Goal: Task Accomplishment & Management: Manage account settings

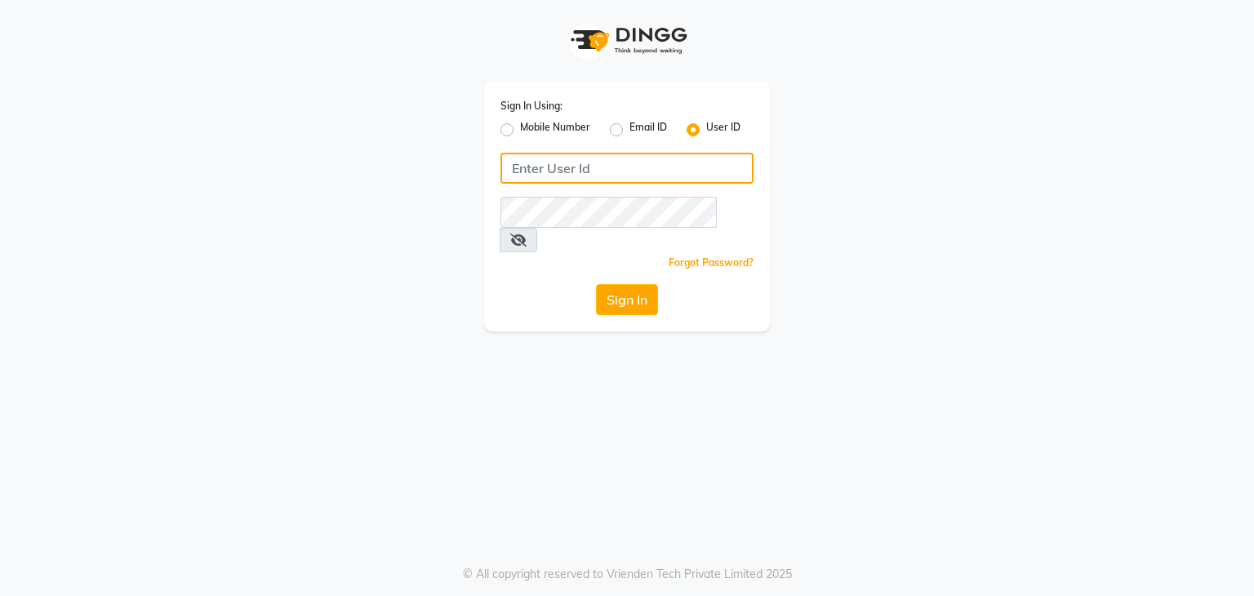
click at [526, 181] on input "Username" at bounding box center [626, 168] width 253 height 31
type input "rush"
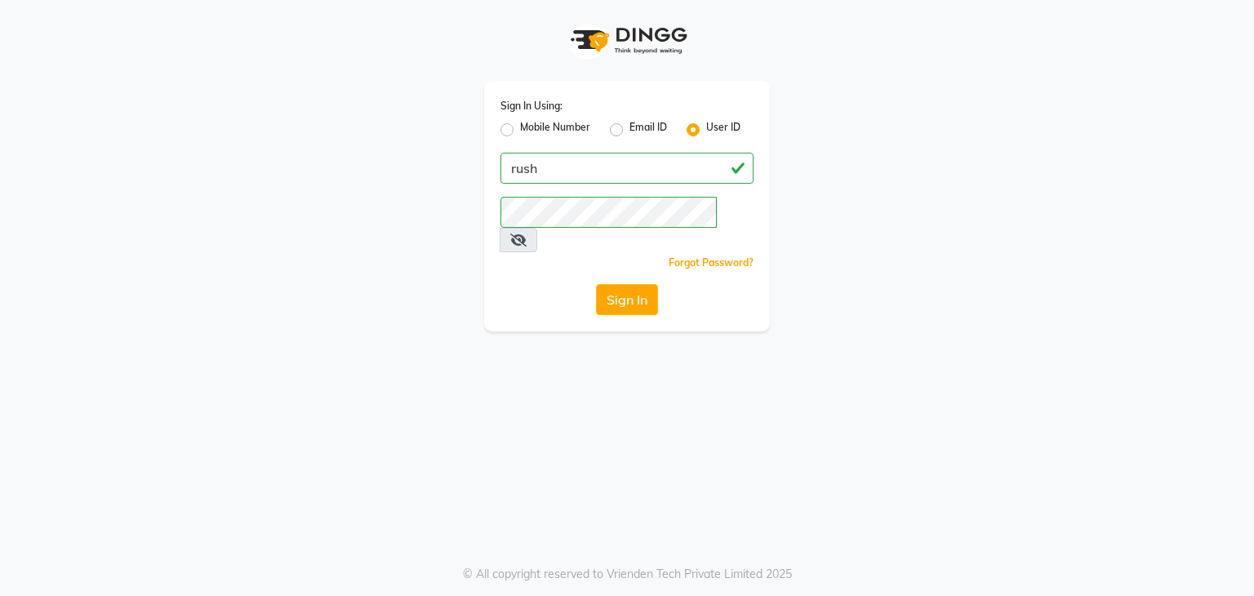
click at [600, 295] on div "Sign In Using: Mobile Number Email ID User ID rush Remember me Forgot Password?…" at bounding box center [627, 206] width 286 height 251
click at [659, 284] on div "Sign In" at bounding box center [626, 299] width 253 height 31
click at [646, 284] on button "Sign In" at bounding box center [627, 299] width 62 height 31
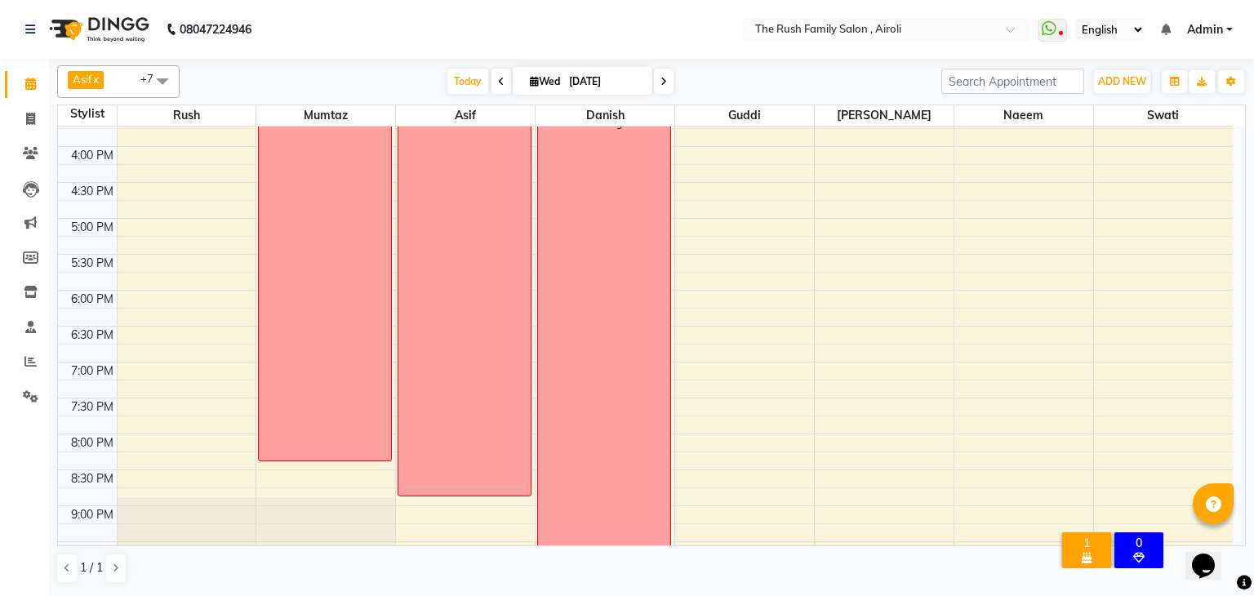
scroll to position [647, 0]
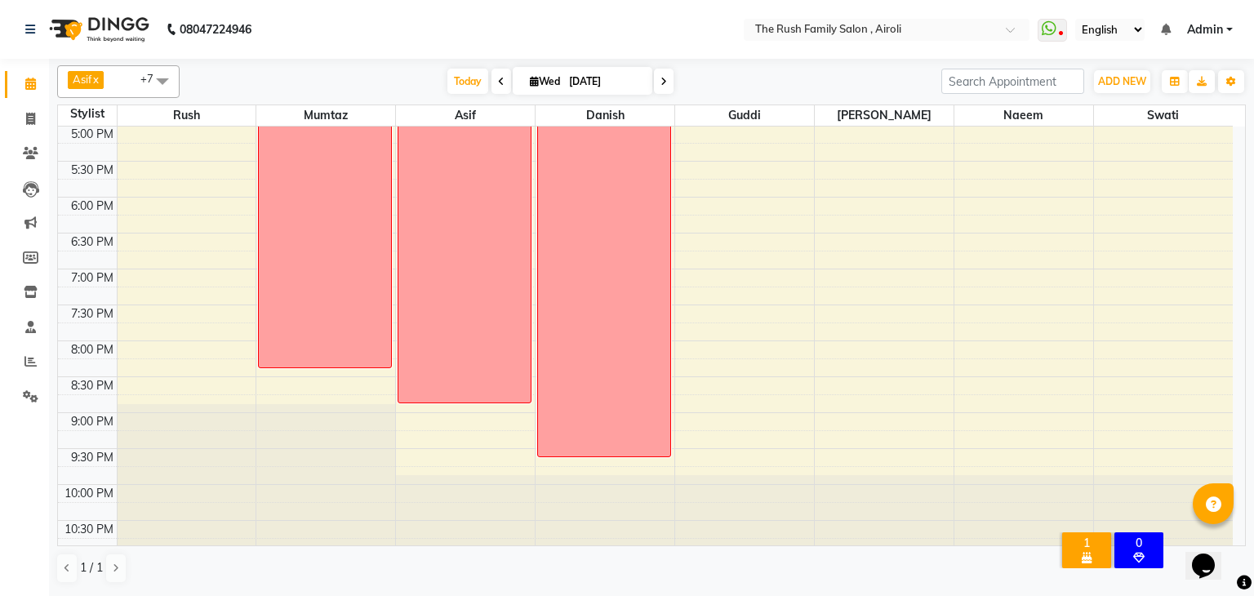
click at [565, 82] on input "[DATE]" at bounding box center [605, 81] width 82 height 24
select select "9"
select select "2025"
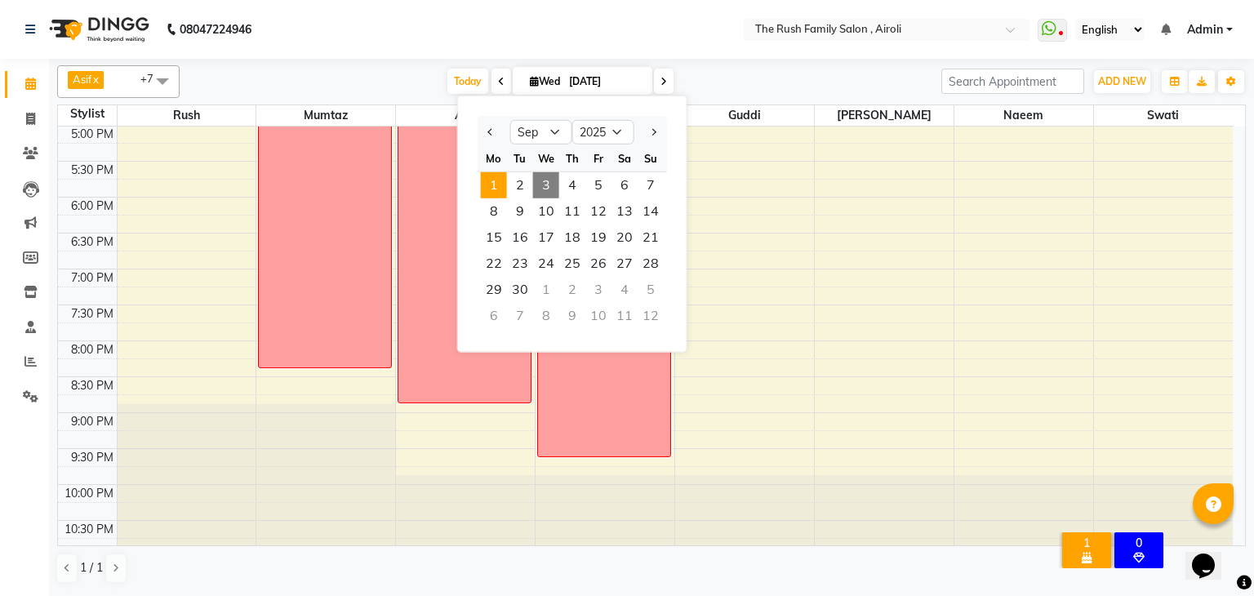
click at [497, 190] on span "1" at bounding box center [494, 185] width 26 height 26
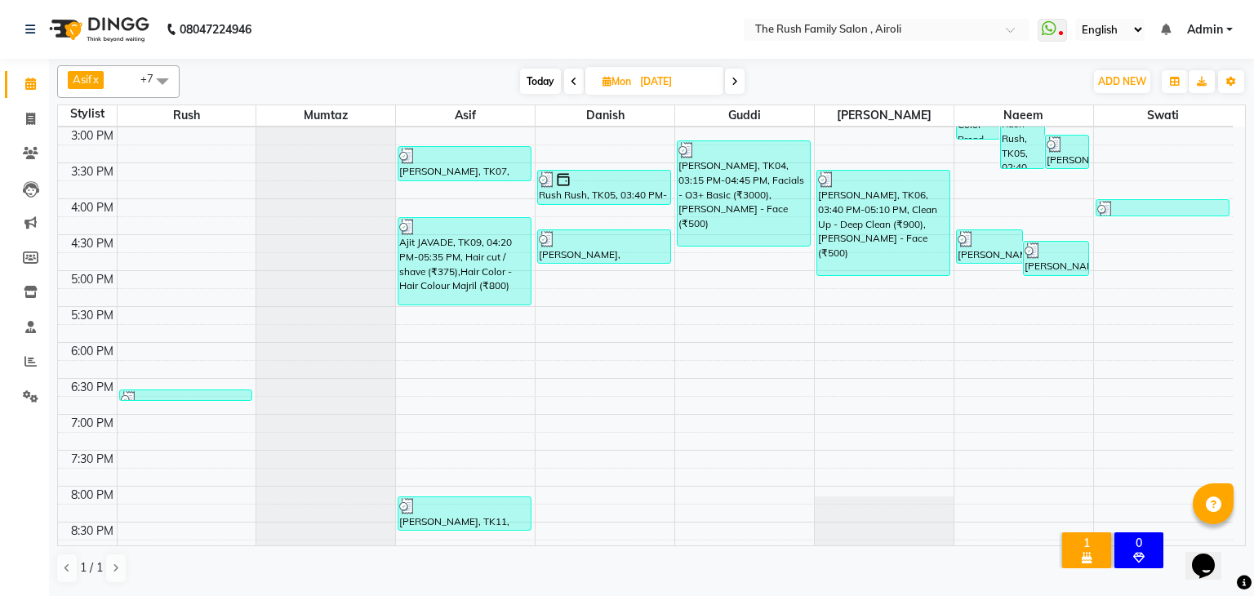
scroll to position [0, 0]
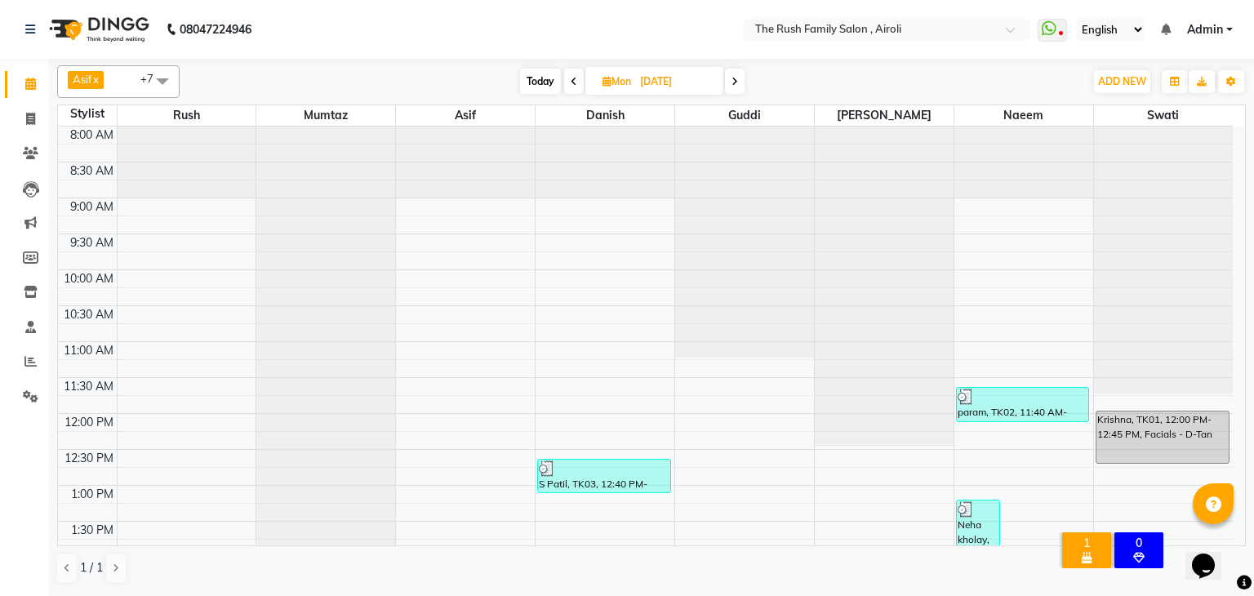
click at [620, 89] on span "[DATE]" at bounding box center [654, 81] width 138 height 28
click at [634, 87] on span "[DATE]" at bounding box center [654, 81] width 138 height 28
click at [536, 73] on span "Today" at bounding box center [540, 81] width 41 height 25
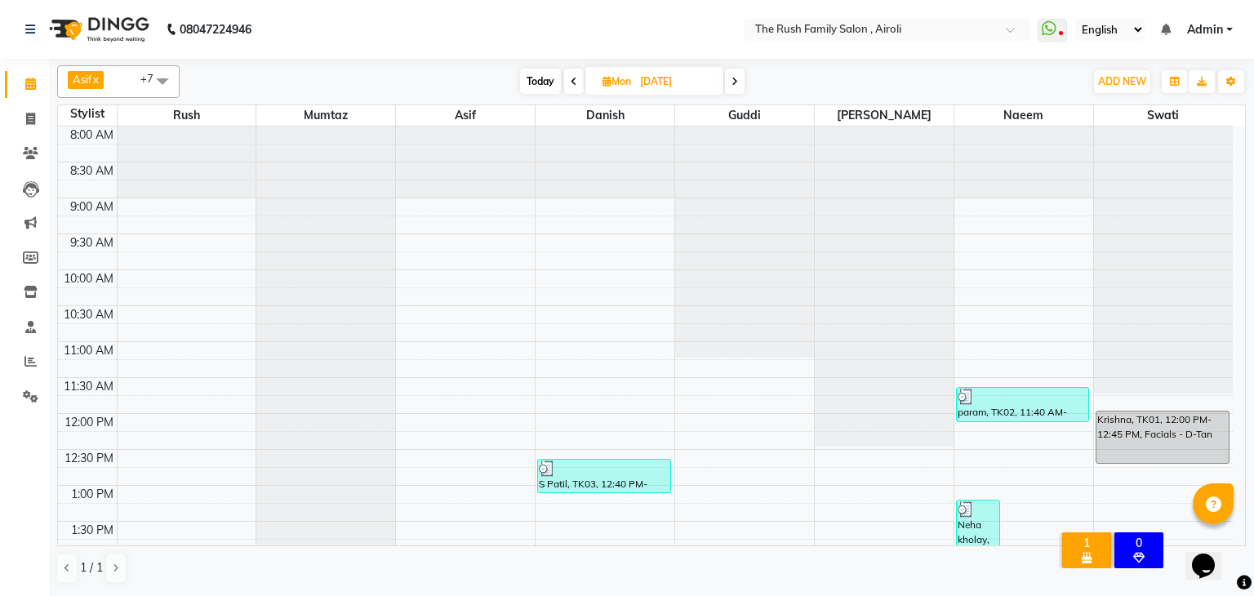
type input "[DATE]"
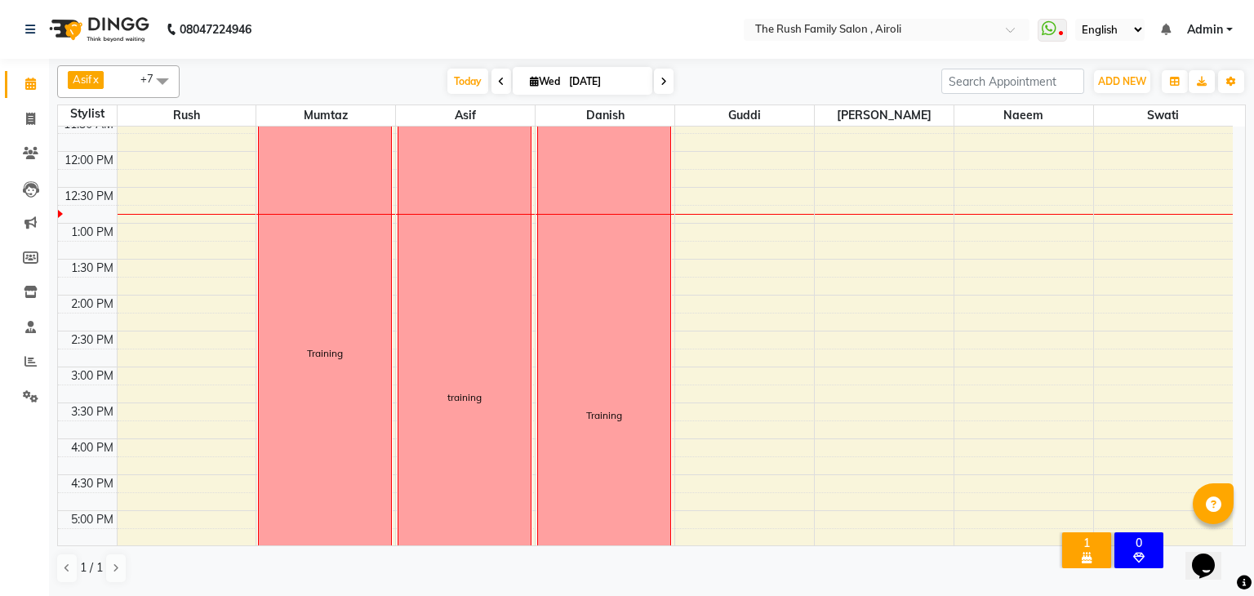
scroll to position [266, 0]
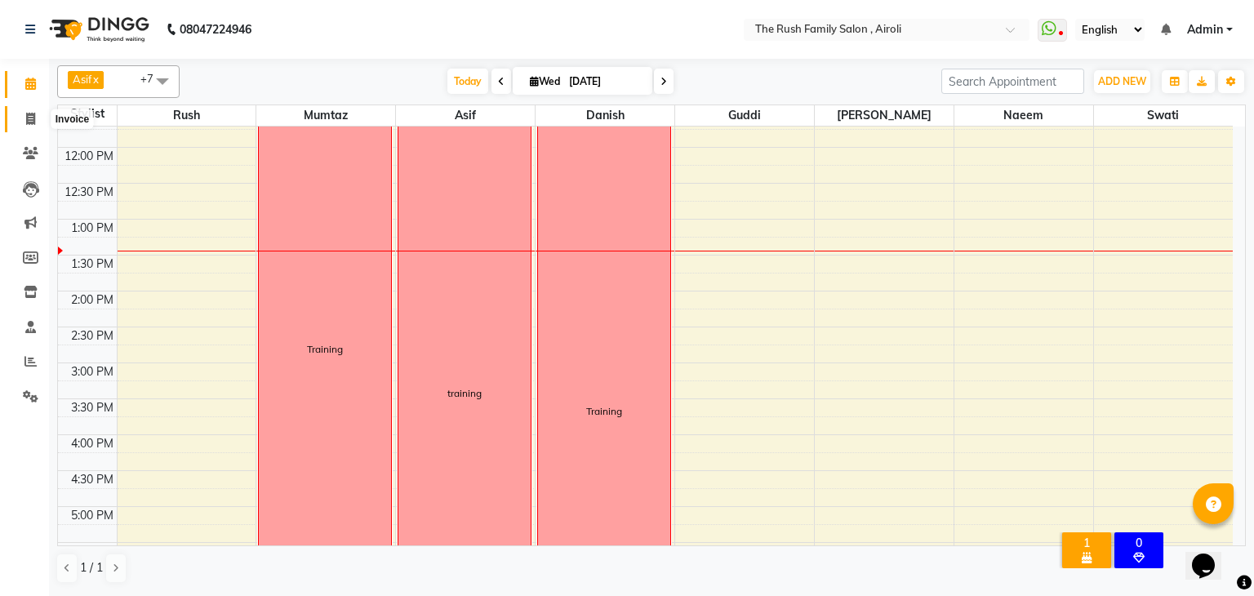
click at [24, 121] on span at bounding box center [30, 119] width 29 height 19
select select "service"
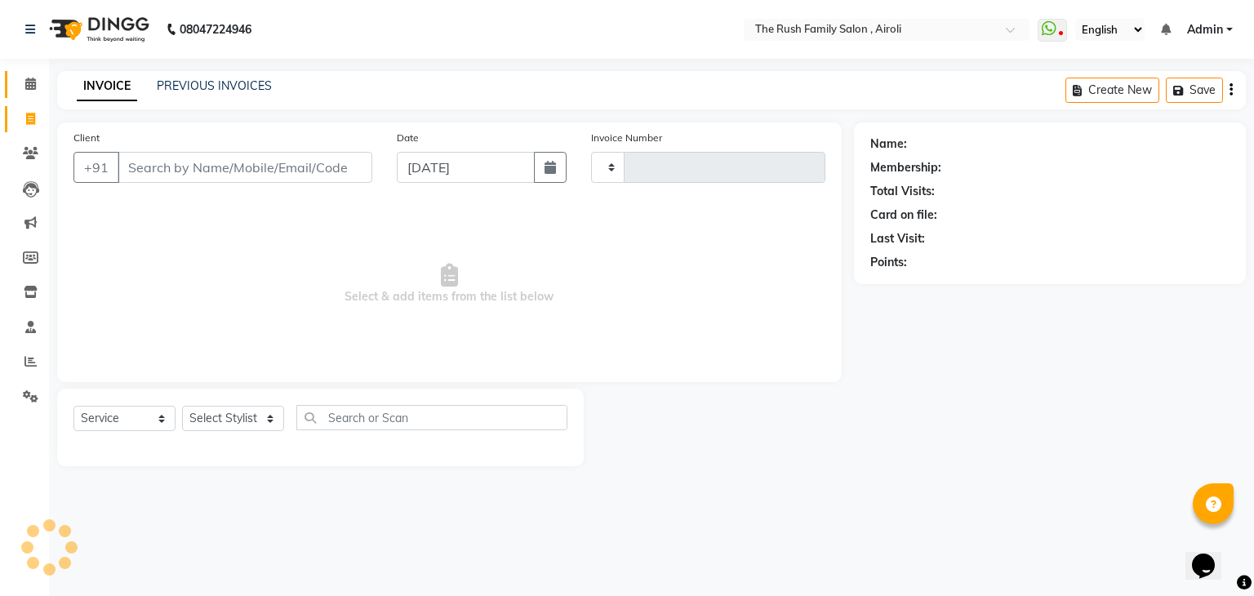
type input "3536"
select select "5419"
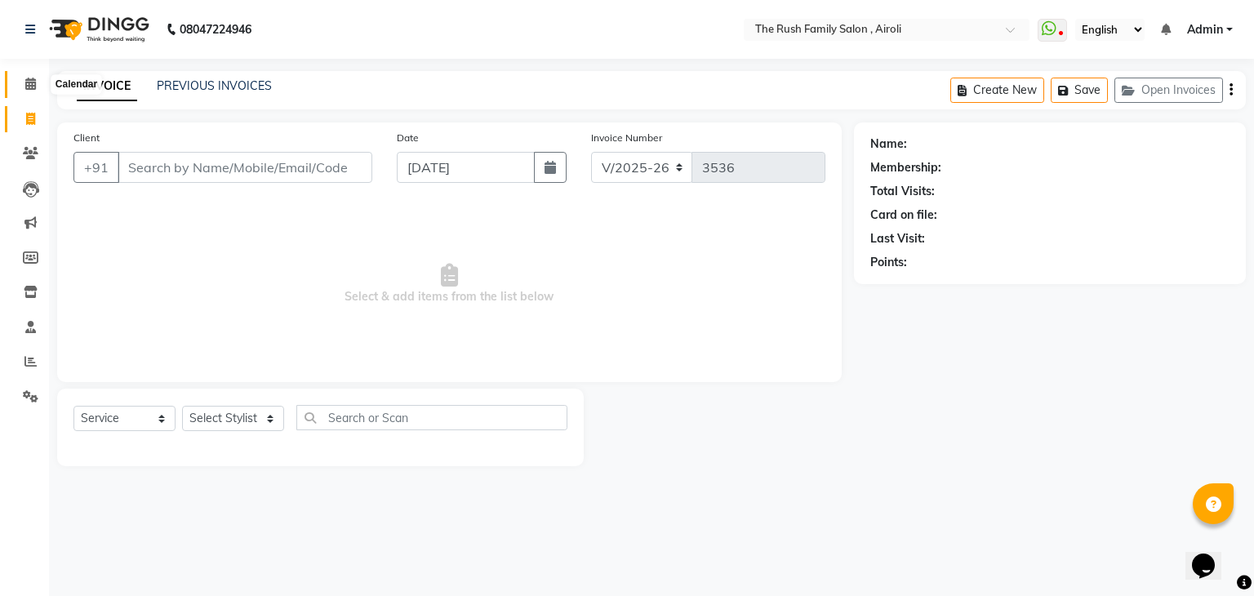
click at [33, 83] on icon at bounding box center [30, 84] width 11 height 12
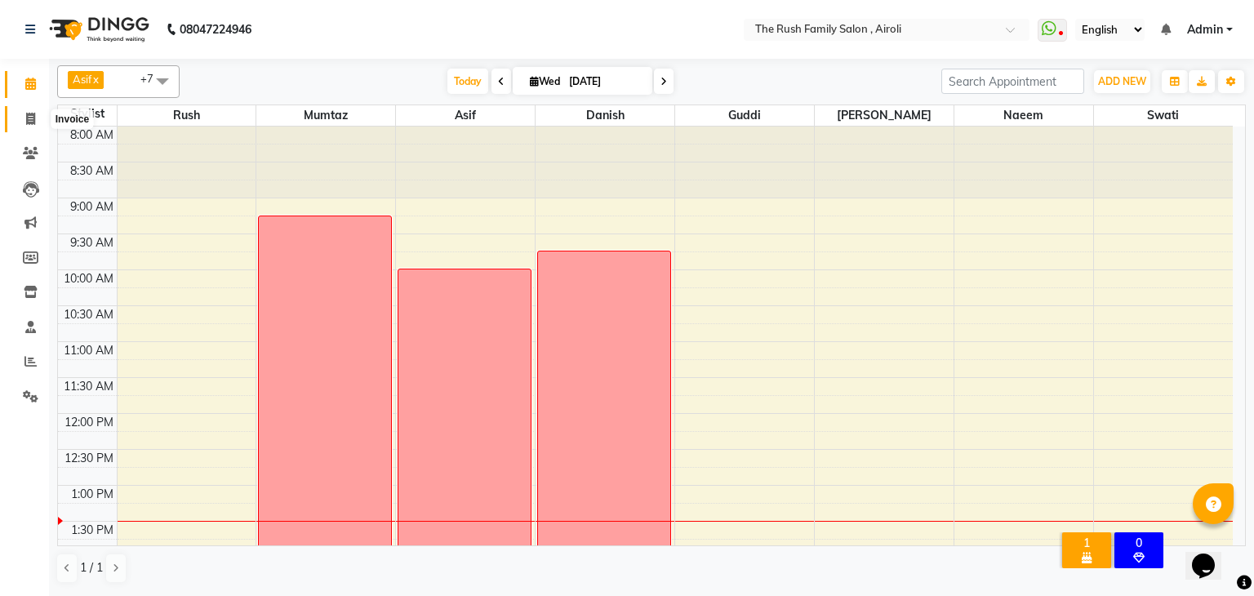
click at [34, 126] on span at bounding box center [30, 119] width 29 height 19
select select "service"
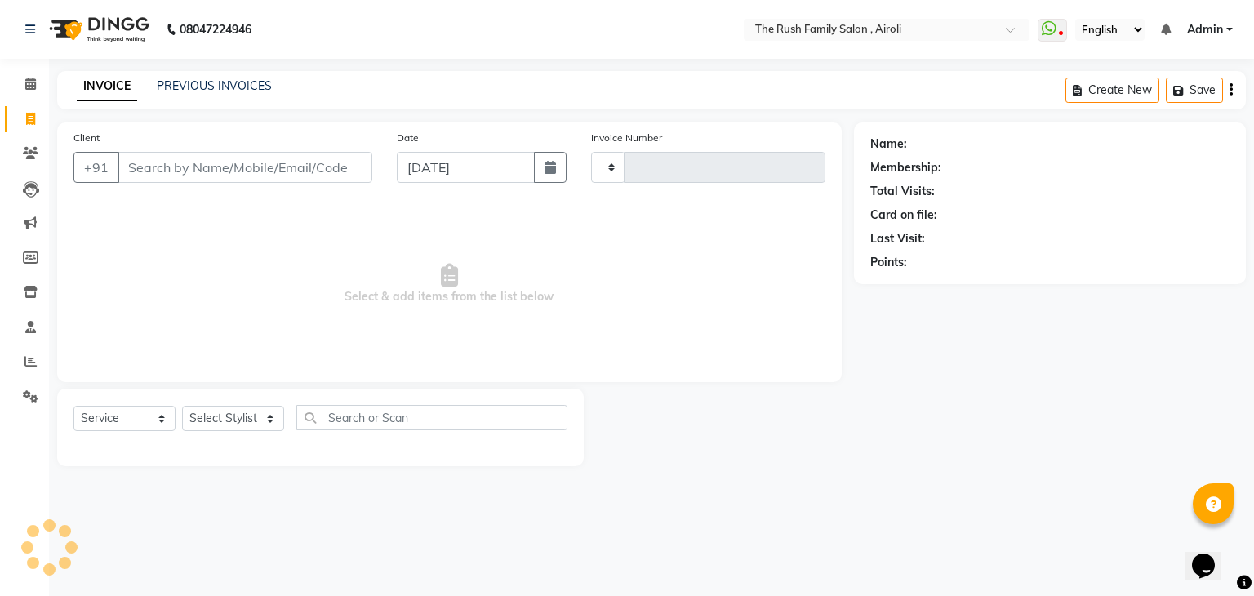
type input "3536"
select select "5419"
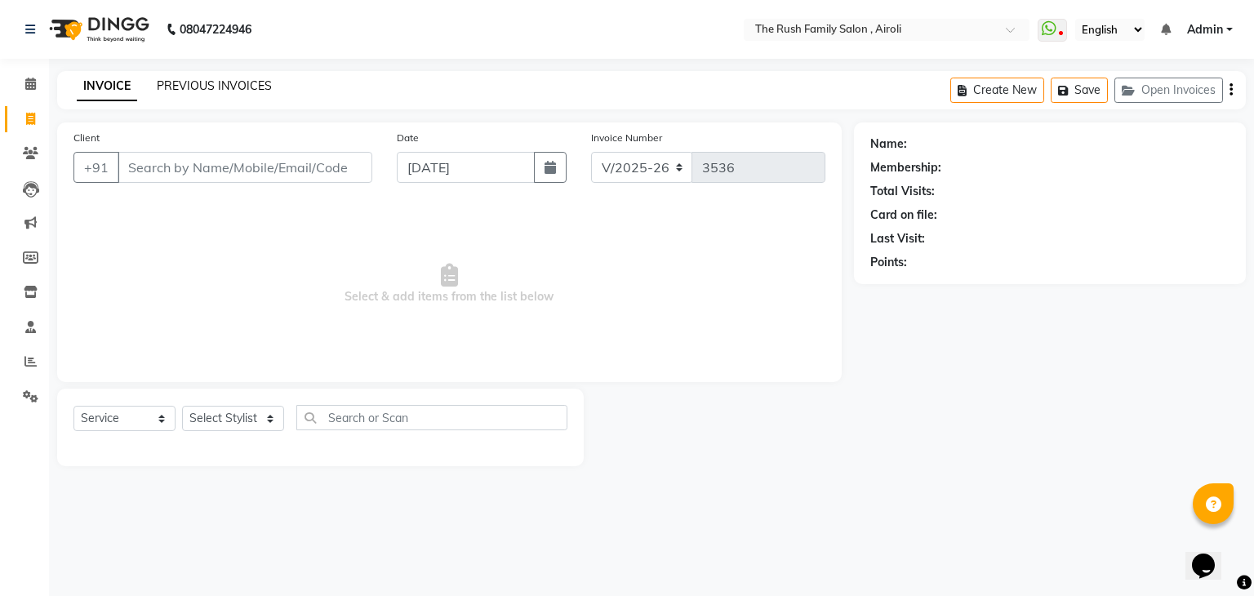
click at [202, 86] on link "PREVIOUS INVOICES" at bounding box center [214, 85] width 115 height 15
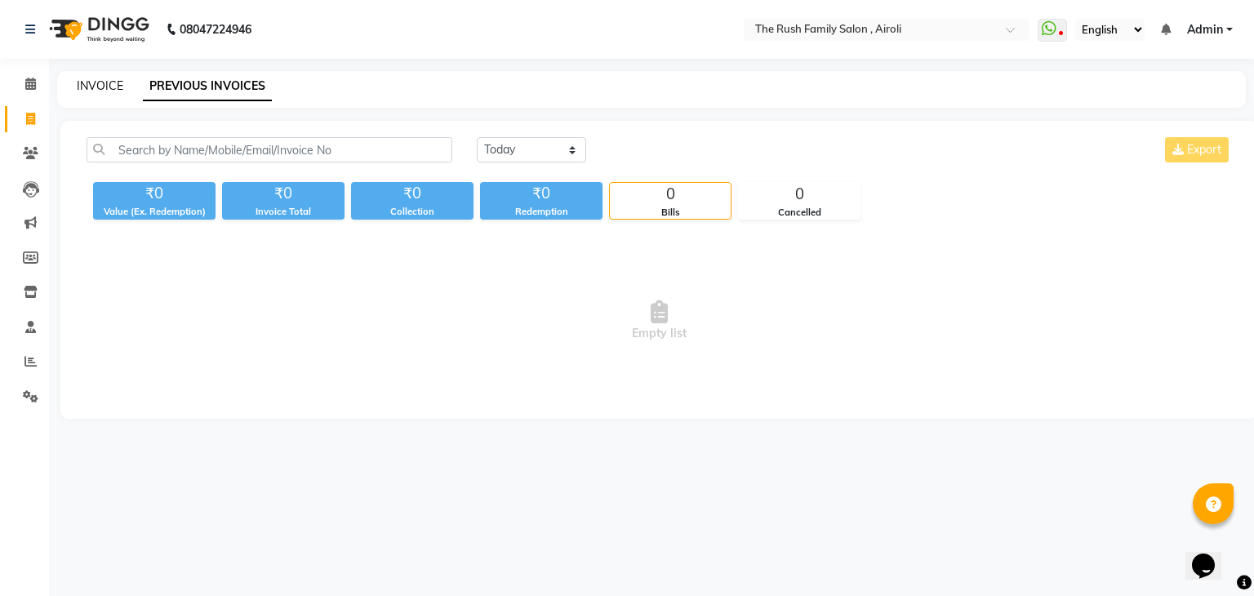
click at [96, 82] on link "INVOICE" at bounding box center [100, 85] width 47 height 15
select select "service"
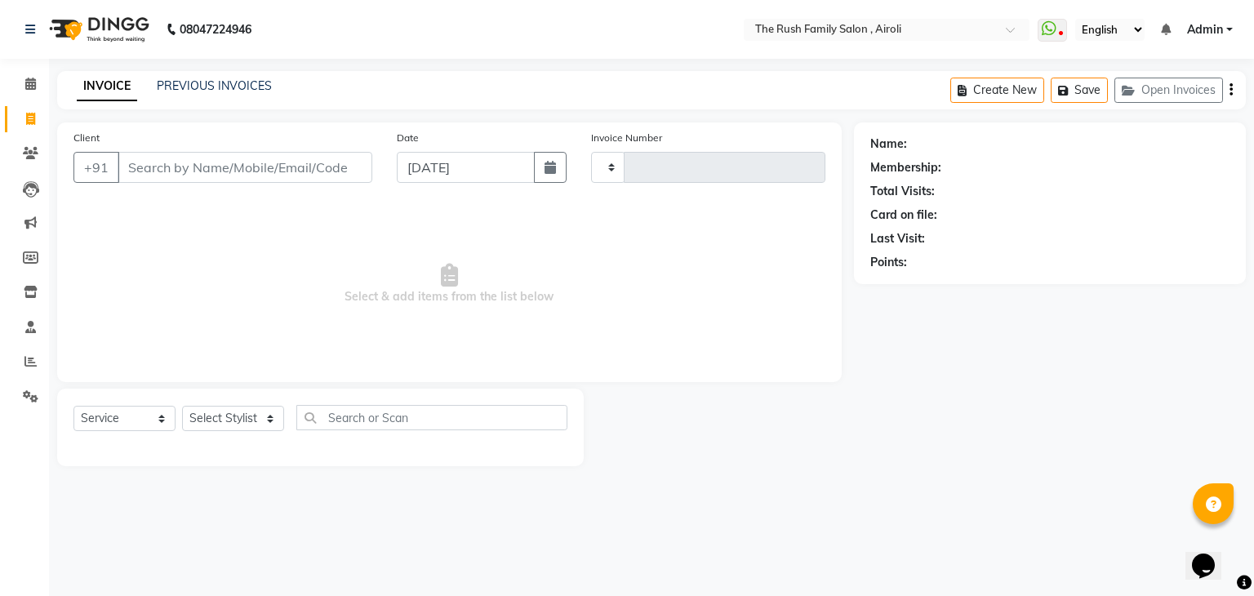
type input "3536"
select select "5419"
click at [33, 87] on icon at bounding box center [30, 84] width 11 height 12
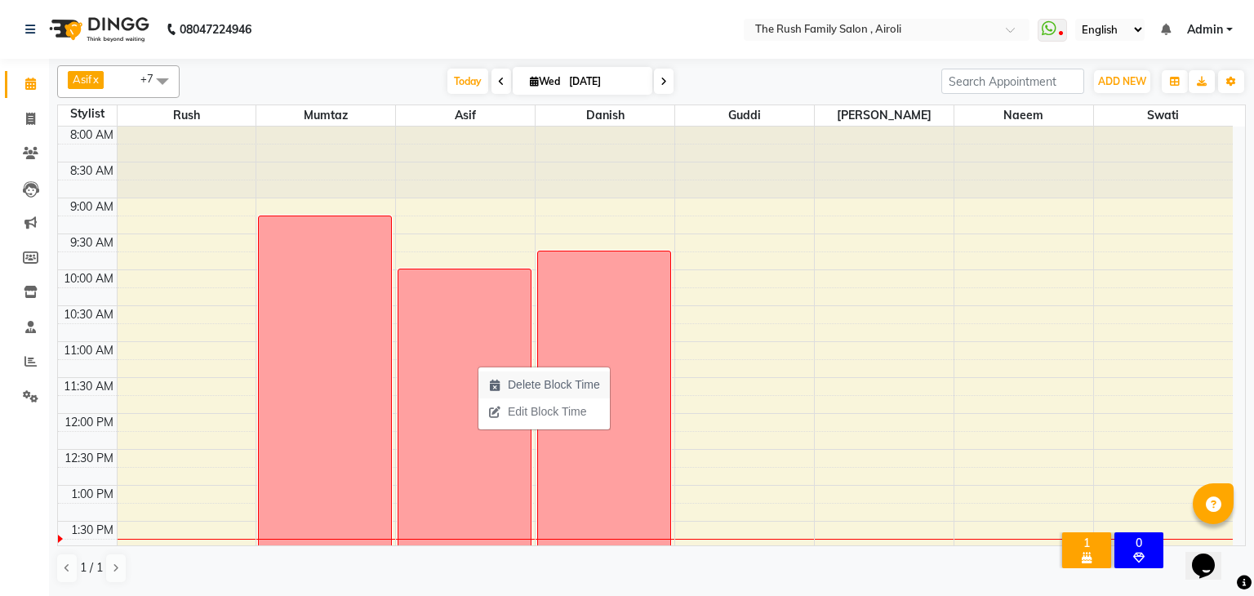
click at [521, 389] on span "Delete Block Time" at bounding box center [554, 384] width 92 height 17
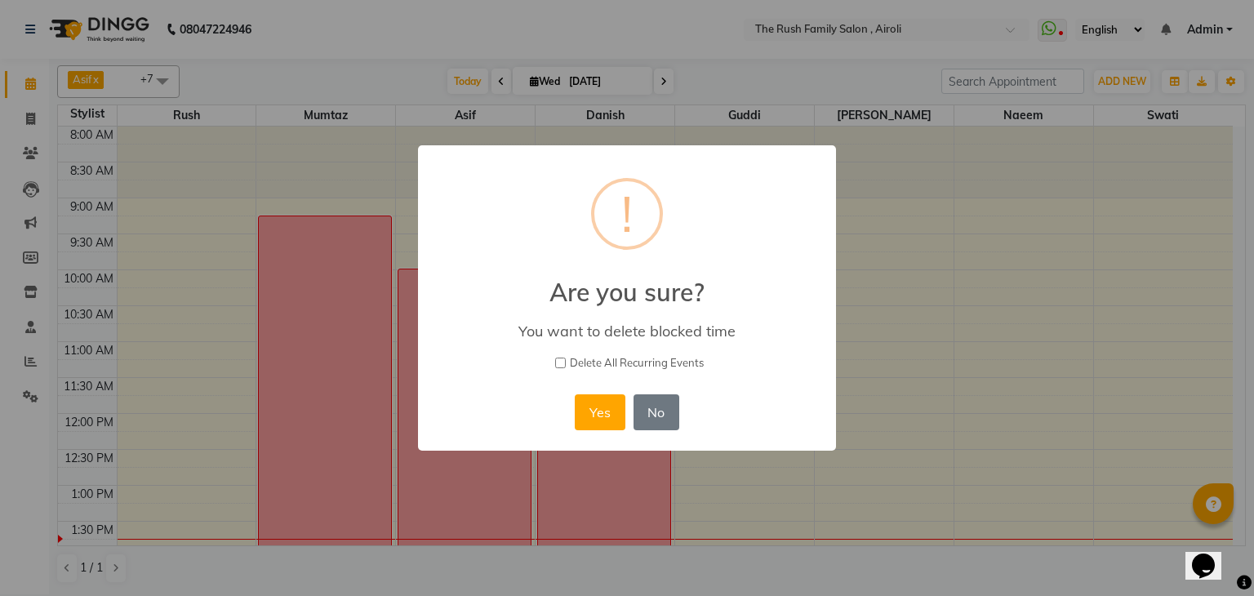
click at [557, 363] on input "Delete All Recurring Events" at bounding box center [560, 363] width 11 height 11
checkbox input "true"
click at [606, 401] on button "Yes" at bounding box center [600, 412] width 50 height 36
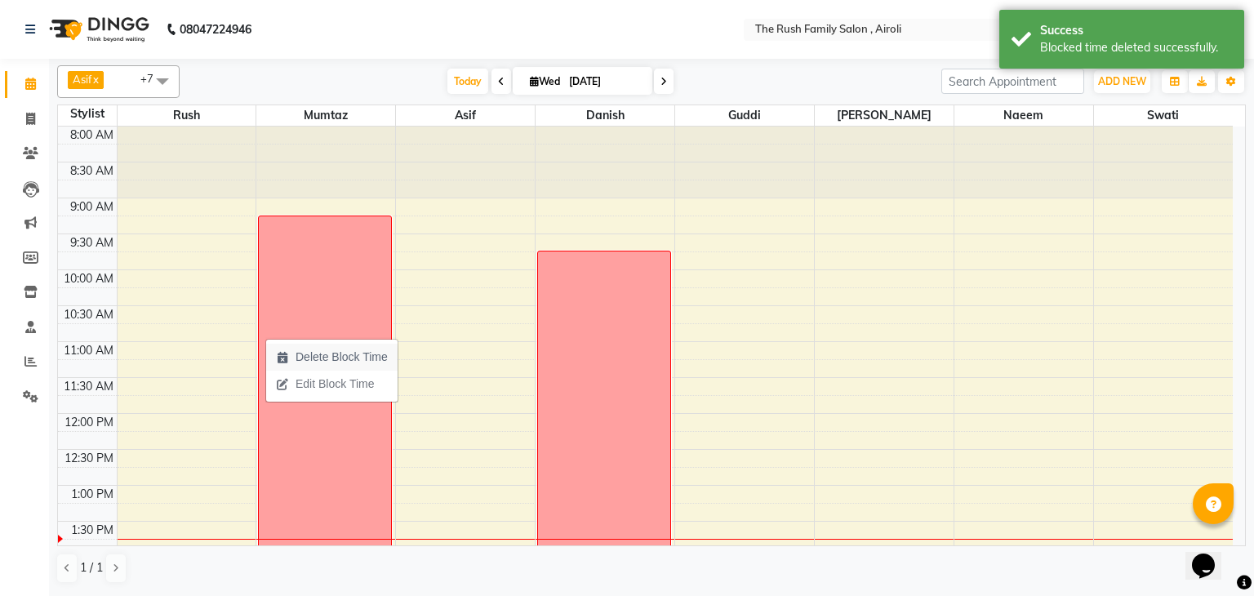
click at [304, 361] on span "Delete Block Time" at bounding box center [342, 357] width 92 height 17
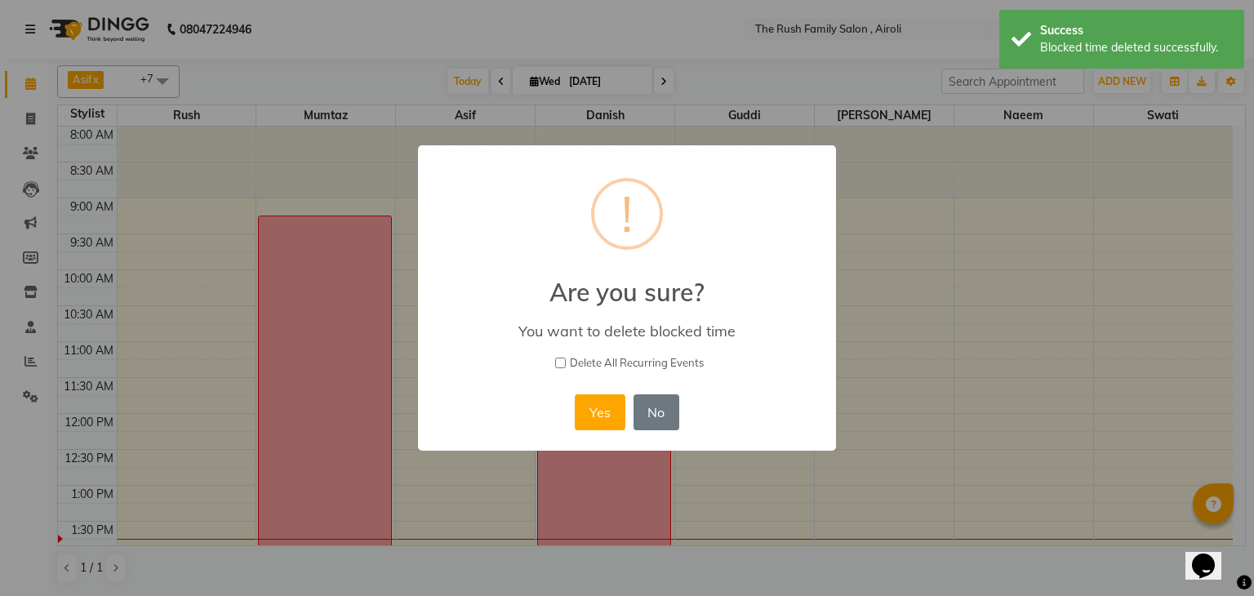
click at [563, 363] on input "Delete All Recurring Events" at bounding box center [560, 363] width 11 height 11
checkbox input "true"
click at [606, 406] on button "Yes" at bounding box center [600, 412] width 50 height 36
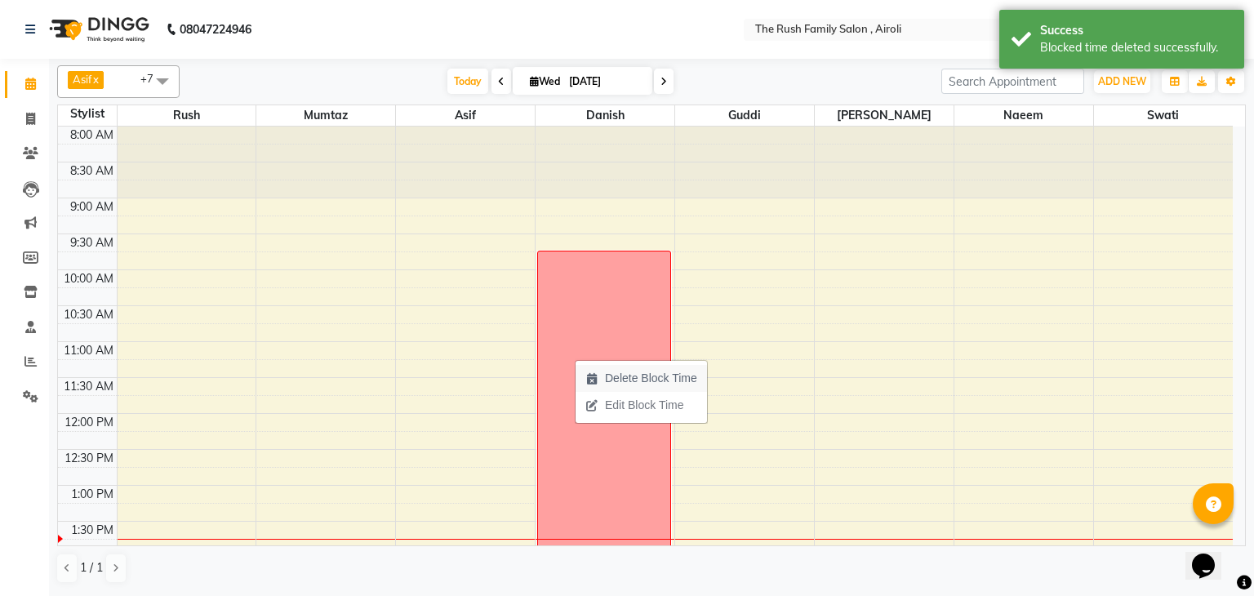
click at [594, 376] on icon "button" at bounding box center [591, 378] width 13 height 11
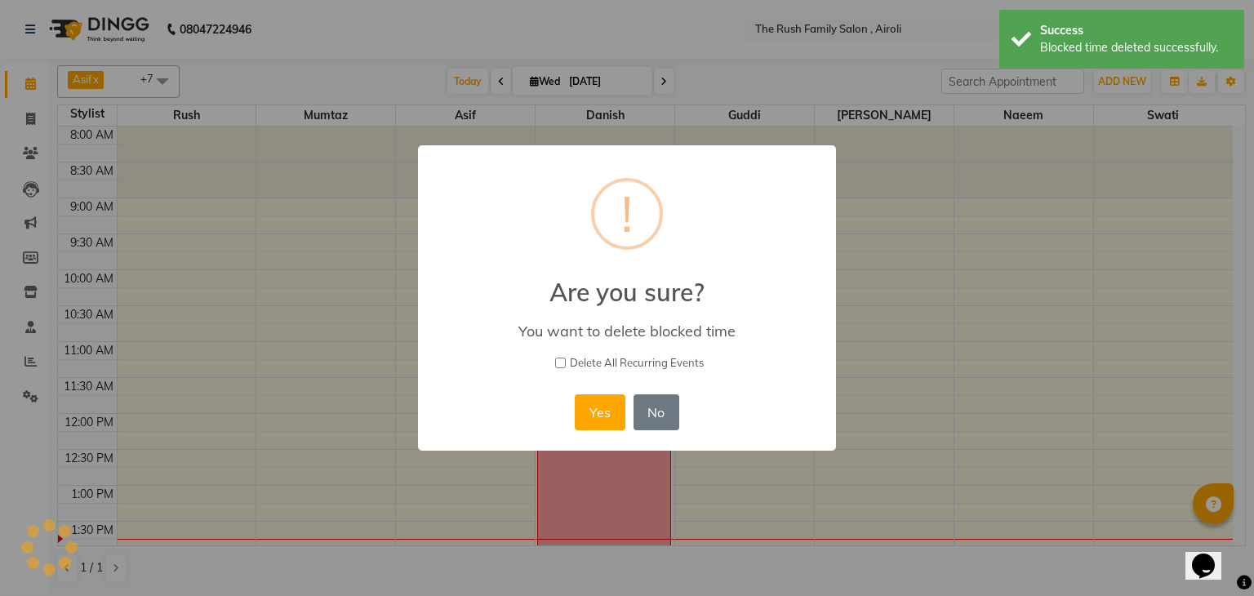
click at [558, 361] on input "Delete All Recurring Events" at bounding box center [560, 363] width 11 height 11
checkbox input "true"
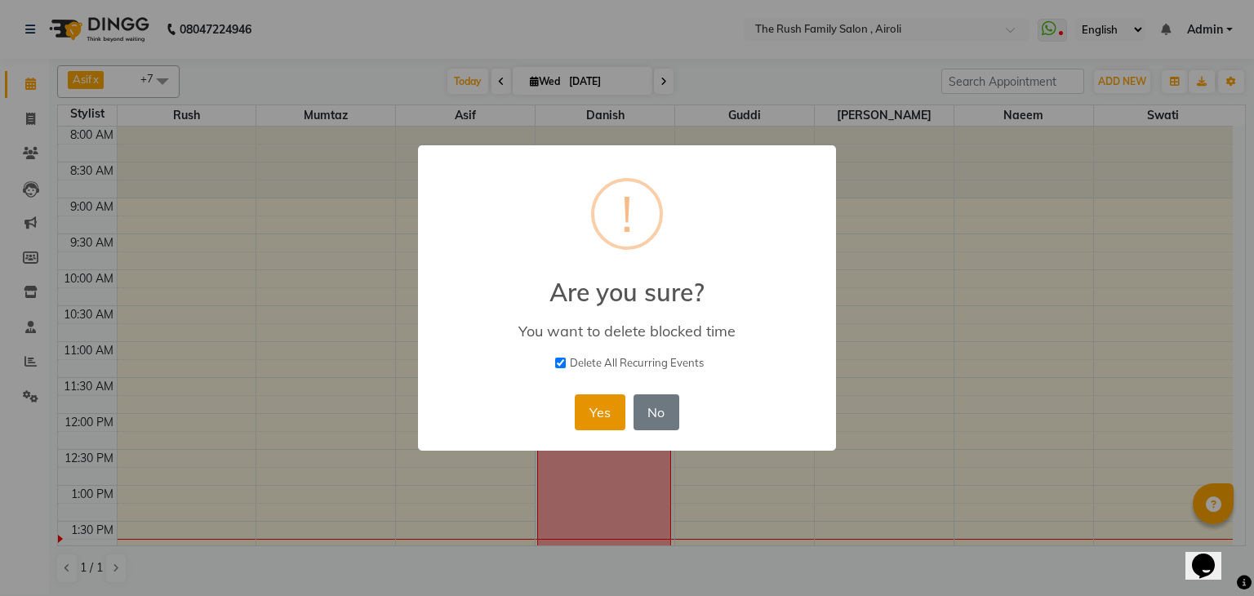
click at [591, 405] on button "Yes" at bounding box center [600, 412] width 50 height 36
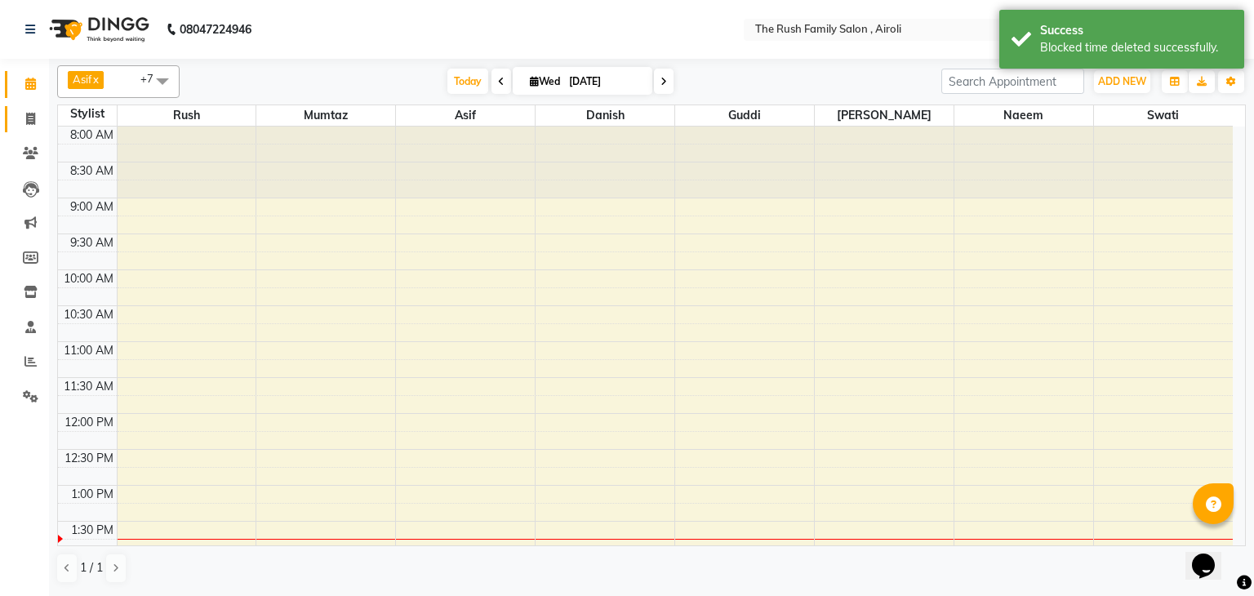
click at [26, 130] on link "Invoice" at bounding box center [24, 119] width 39 height 27
select select "5419"
select select "service"
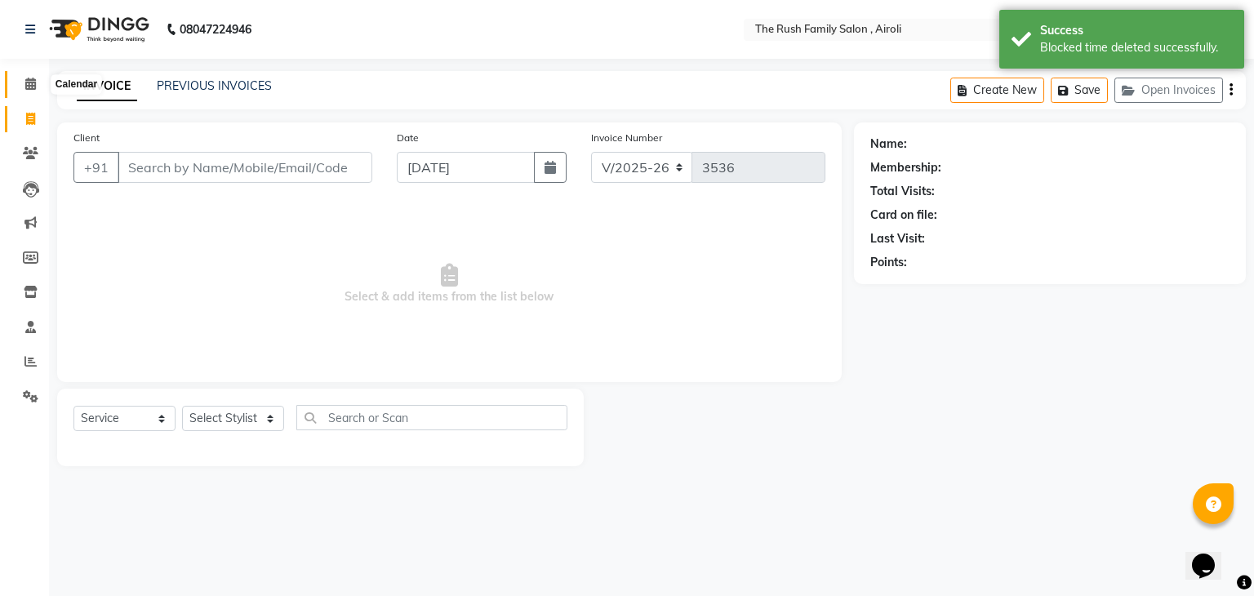
click at [36, 92] on span at bounding box center [30, 84] width 29 height 19
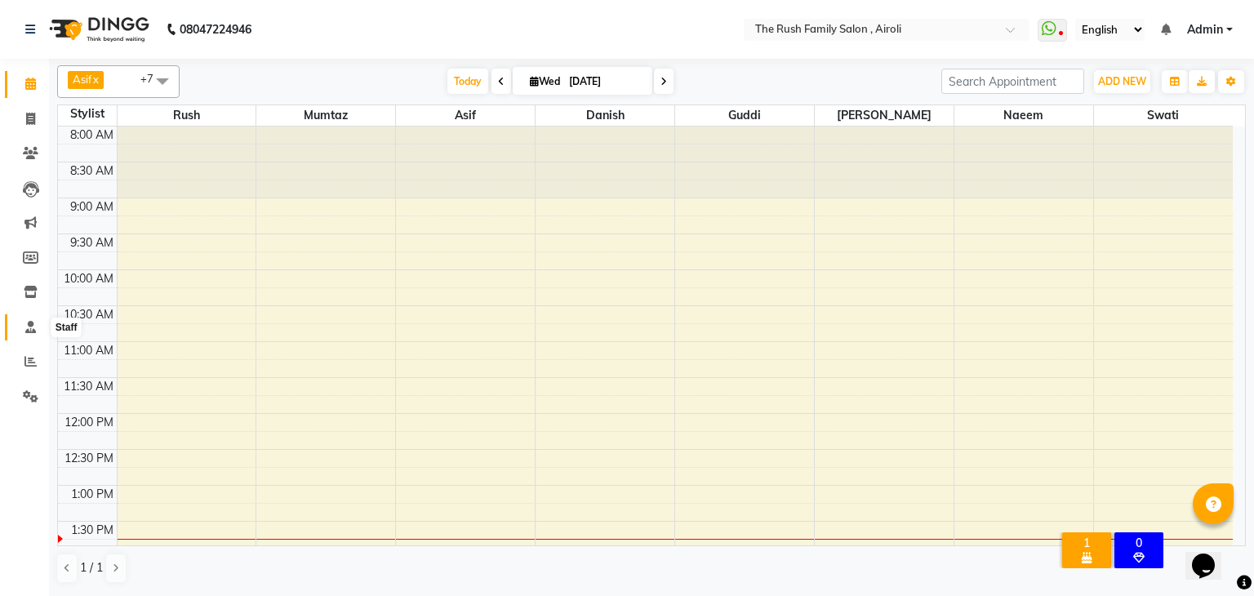
click at [29, 326] on icon at bounding box center [30, 327] width 11 height 12
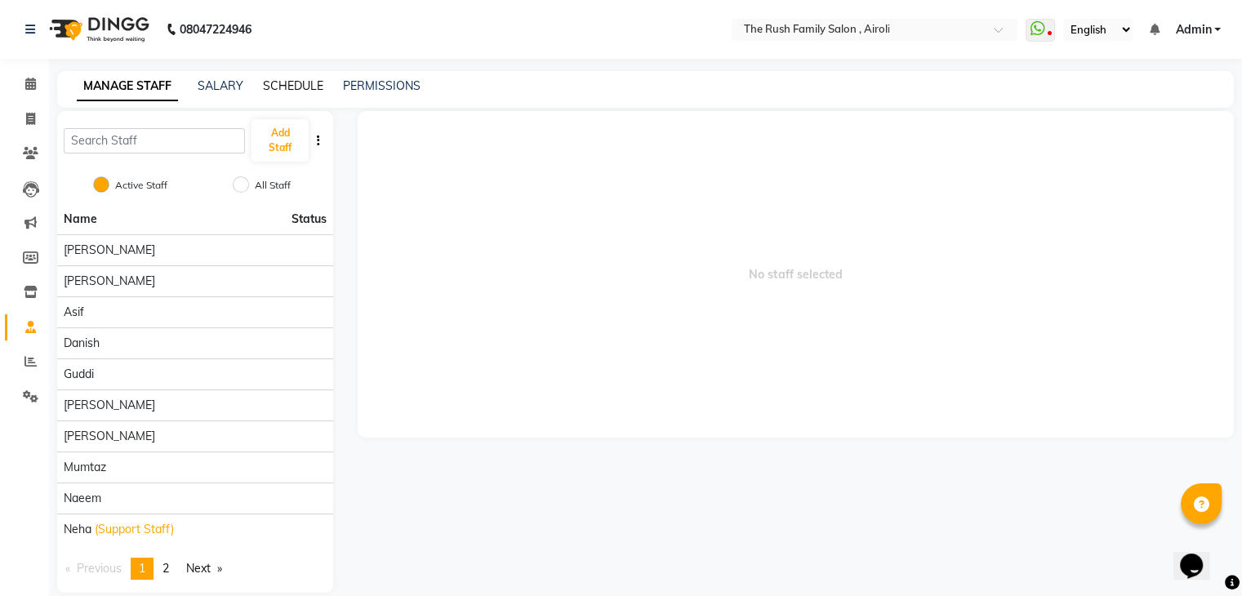
click at [287, 86] on link "SCHEDULE" at bounding box center [293, 85] width 60 height 15
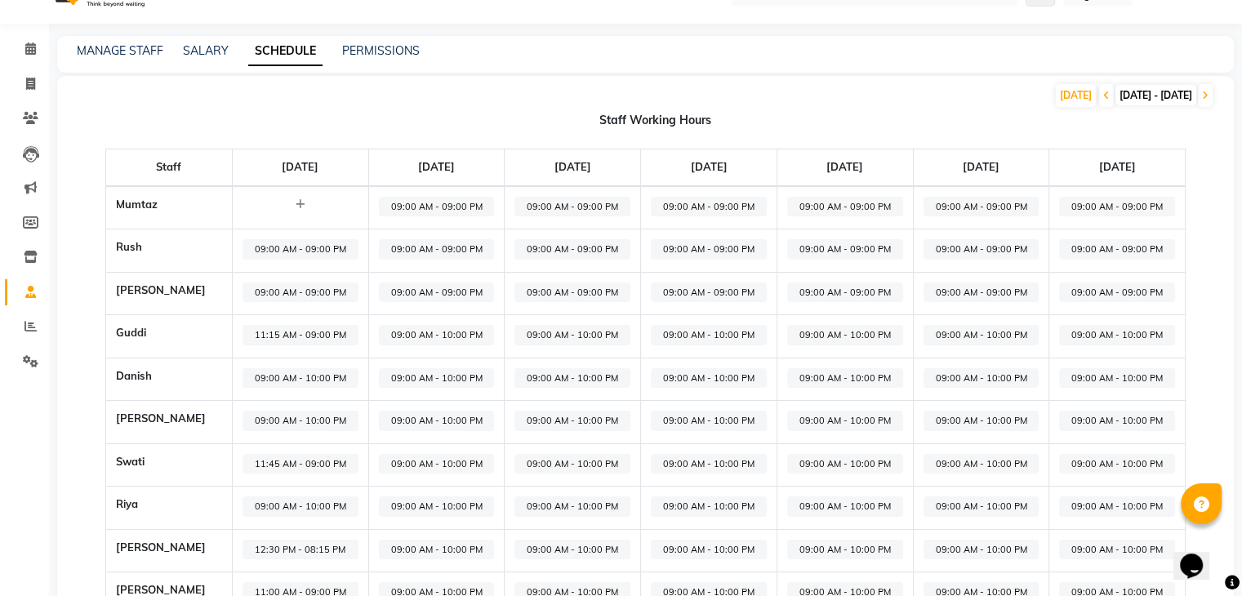
scroll to position [36, 0]
drag, startPoint x: 549, startPoint y: 198, endPoint x: 537, endPoint y: 195, distance: 11.9
click at [537, 196] on span "09:00 AM - 09:00 PM" at bounding box center [572, 206] width 116 height 20
select select "09:00 AM"
select select "09:00 PM"
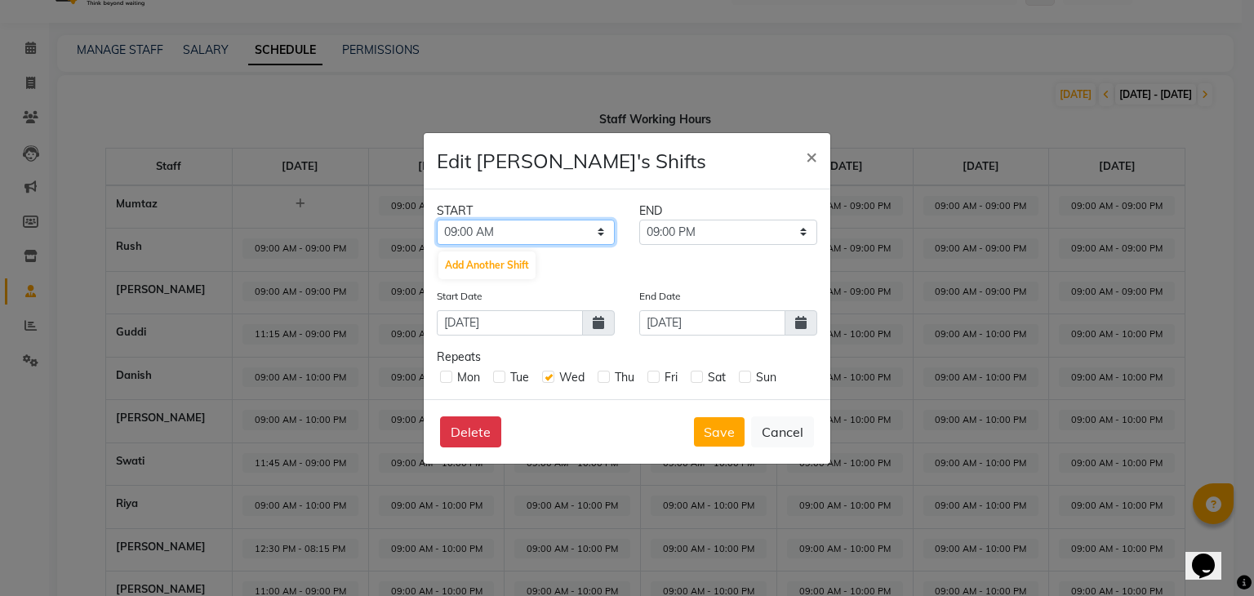
click at [594, 231] on select "12:00 AM 12:15 AM 12:30 AM 12:45 AM 01:00 AM 01:15 AM 01:30 AM 01:45 AM 02:00 A…" at bounding box center [526, 232] width 178 height 25
select select "01:15 PM"
click at [437, 220] on select "12:00 AM 12:15 AM 12:30 AM 12:45 AM 01:00 AM 01:15 AM 01:30 AM 01:45 AM 02:00 A…" at bounding box center [526, 232] width 178 height 25
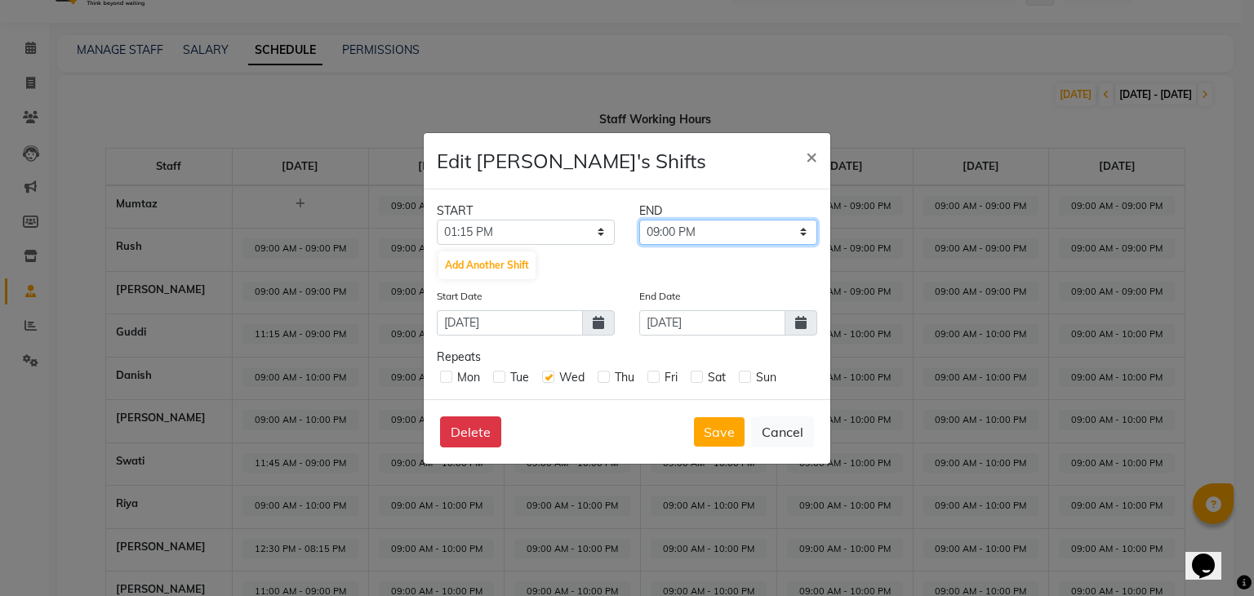
click at [787, 232] on select "01:30 PM 01:45 PM 02:00 PM 02:15 PM 02:30 PM 02:45 PM 03:00 PM 03:15 PM 03:30 P…" at bounding box center [728, 232] width 178 height 25
select select "10:30 PM"
click at [639, 220] on select "01:30 PM 01:45 PM 02:00 PM 02:15 PM 02:30 PM 02:45 PM 03:00 PM 03:15 PM 03:30 P…" at bounding box center [728, 232] width 178 height 25
click at [718, 430] on button "Save" at bounding box center [719, 431] width 51 height 29
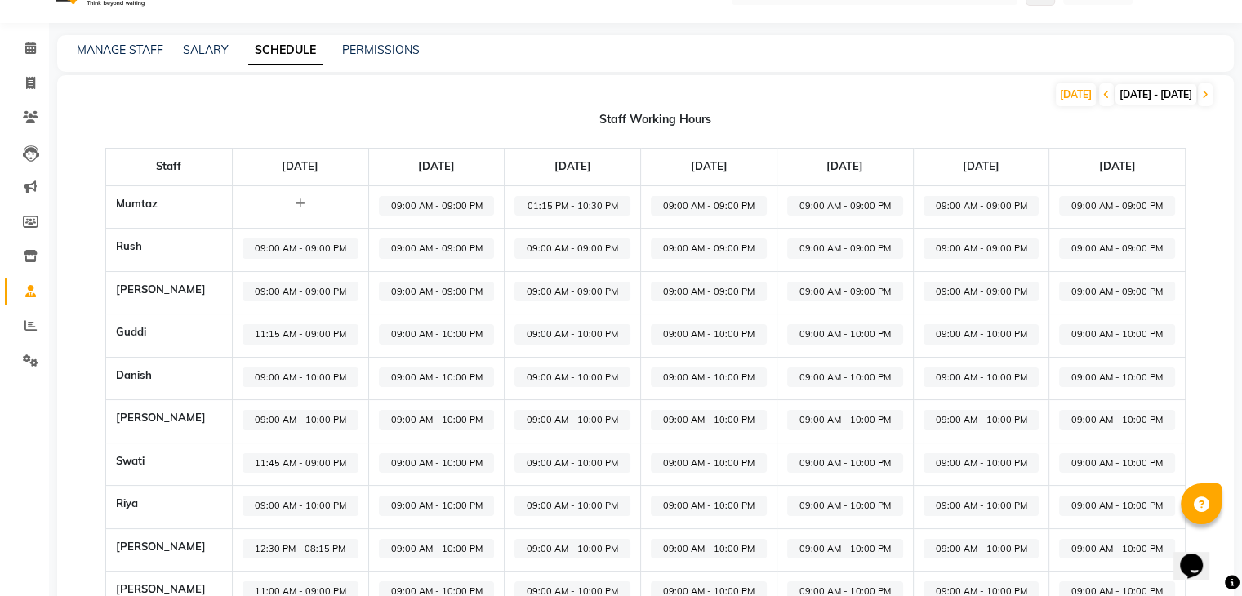
click at [242, 295] on span "09:00 AM - 09:00 PM" at bounding box center [300, 292] width 116 height 20
select select "09:00 AM"
select select "09:00 PM"
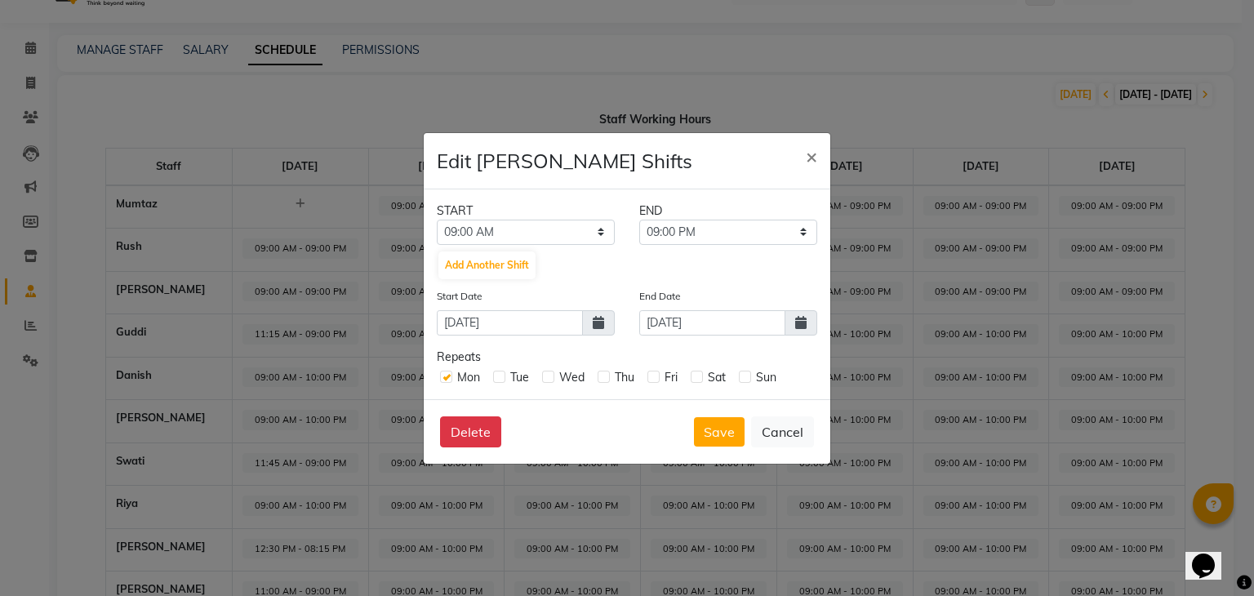
click at [505, 378] on label at bounding box center [499, 377] width 12 height 12
click at [504, 378] on input "checkbox" at bounding box center [498, 376] width 11 height 11
checkbox input "true"
click at [547, 379] on label at bounding box center [548, 377] width 12 height 12
click at [547, 379] on input "checkbox" at bounding box center [547, 376] width 11 height 11
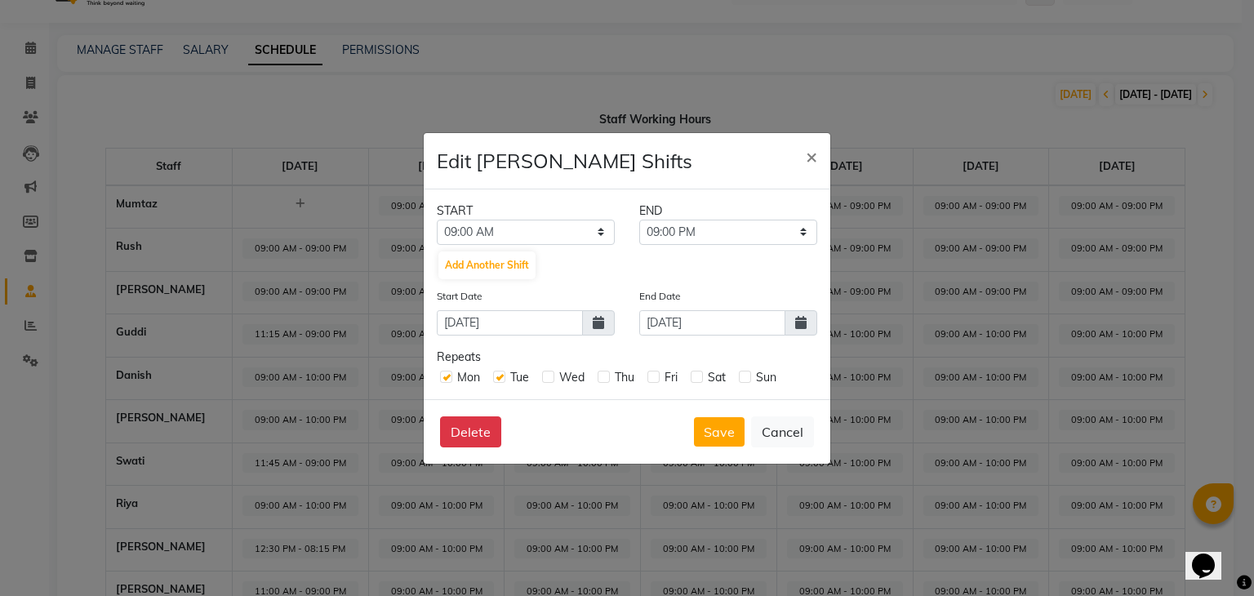
checkbox input "true"
click at [605, 380] on label at bounding box center [604, 377] width 12 height 12
click at [605, 380] on input "checkbox" at bounding box center [603, 376] width 11 height 11
checkbox input "true"
click at [653, 380] on label at bounding box center [653, 377] width 12 height 12
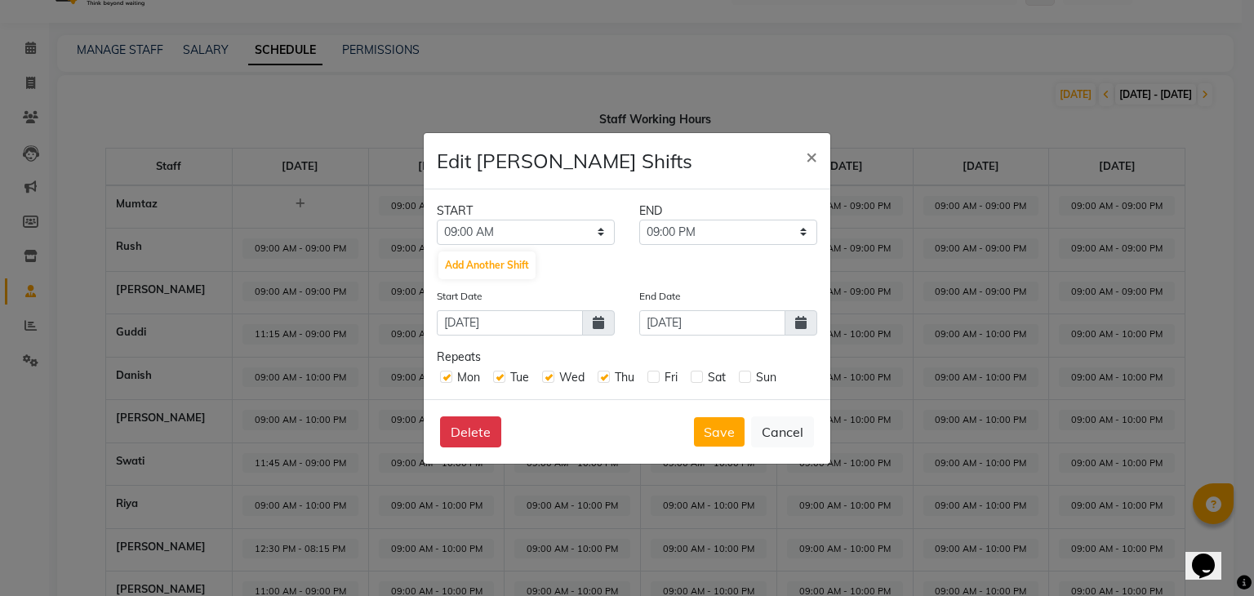
click at [653, 380] on input "checkbox" at bounding box center [652, 376] width 11 height 11
checkbox input "true"
click at [698, 380] on label at bounding box center [697, 377] width 12 height 12
click at [698, 380] on input "checkbox" at bounding box center [696, 376] width 11 height 11
checkbox input "true"
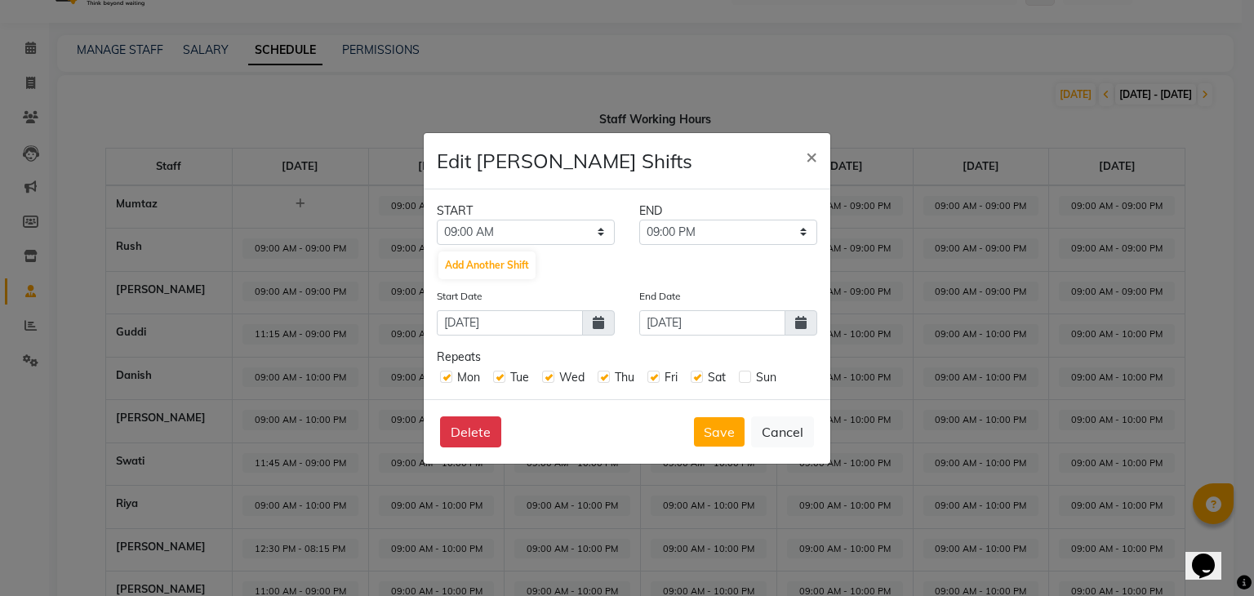
click at [749, 380] on label at bounding box center [745, 377] width 12 height 12
click at [749, 380] on input "checkbox" at bounding box center [744, 376] width 11 height 11
checkbox input "true"
click at [456, 424] on button "Delete" at bounding box center [470, 431] width 61 height 31
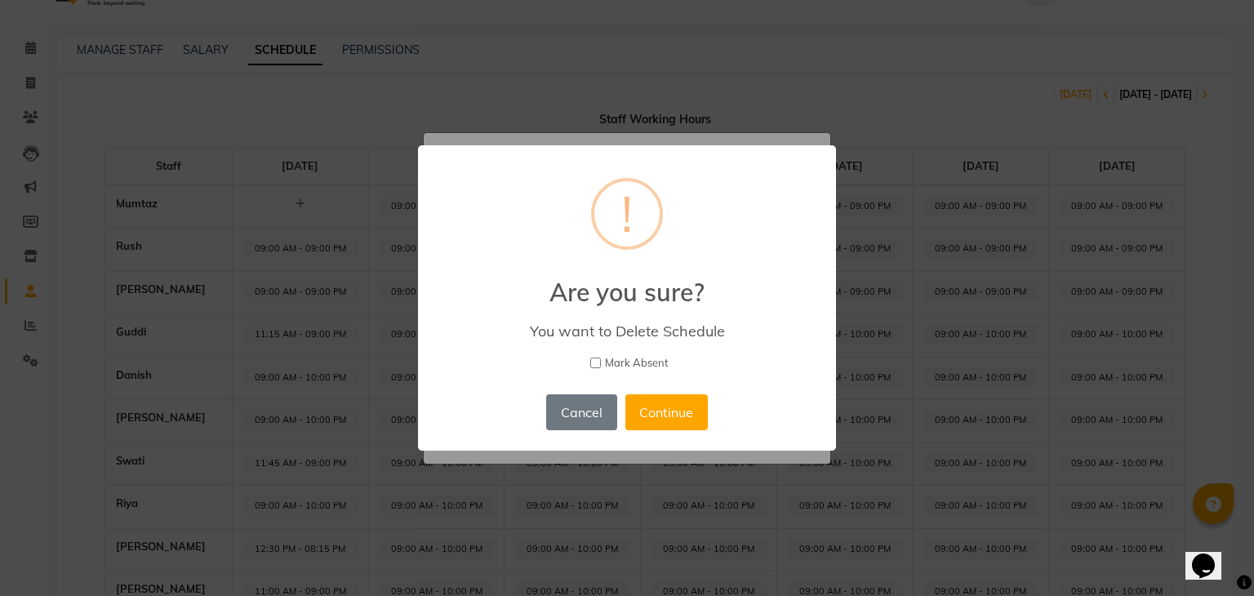
click at [600, 359] on input "Mark Absent" at bounding box center [595, 363] width 11 height 11
checkbox input "true"
click at [647, 399] on button "Continue" at bounding box center [666, 412] width 82 height 36
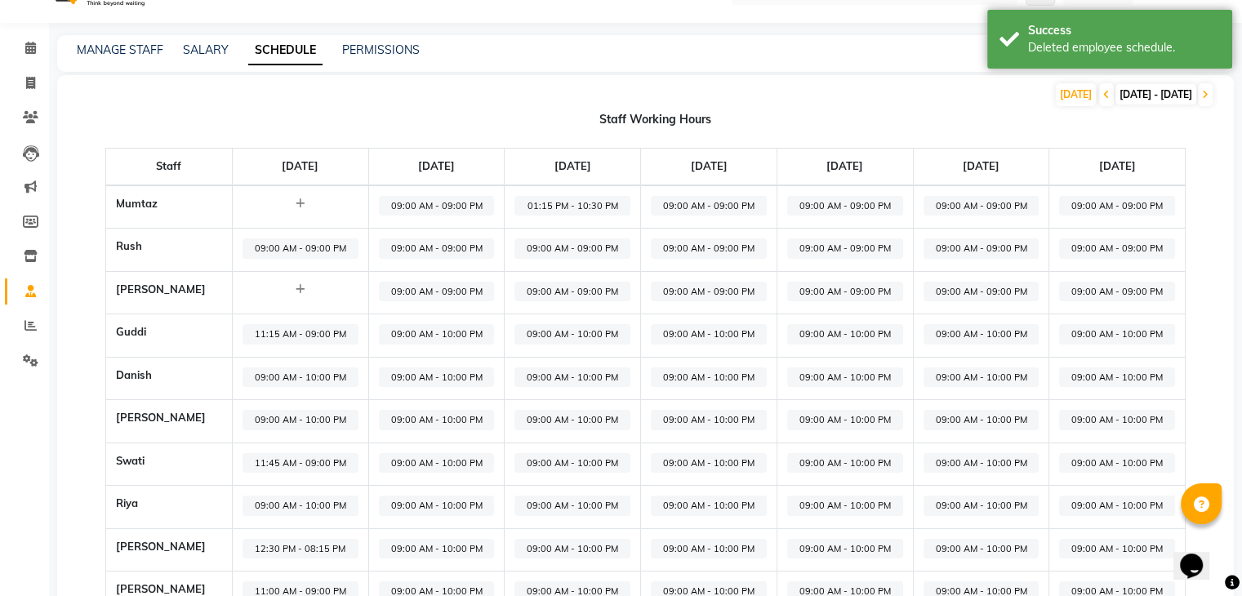
click at [379, 295] on span "09:00 AM - 09:00 PM" at bounding box center [437, 292] width 116 height 20
select select "09:00 AM"
select select "09:00 PM"
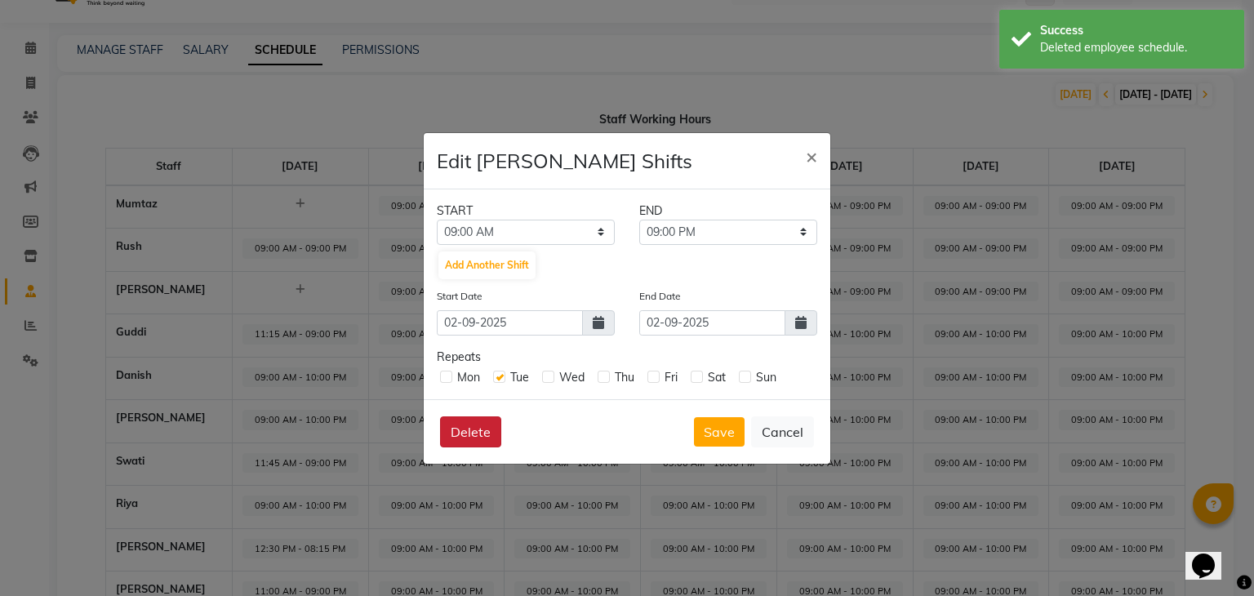
click at [461, 427] on button "Delete" at bounding box center [470, 431] width 61 height 31
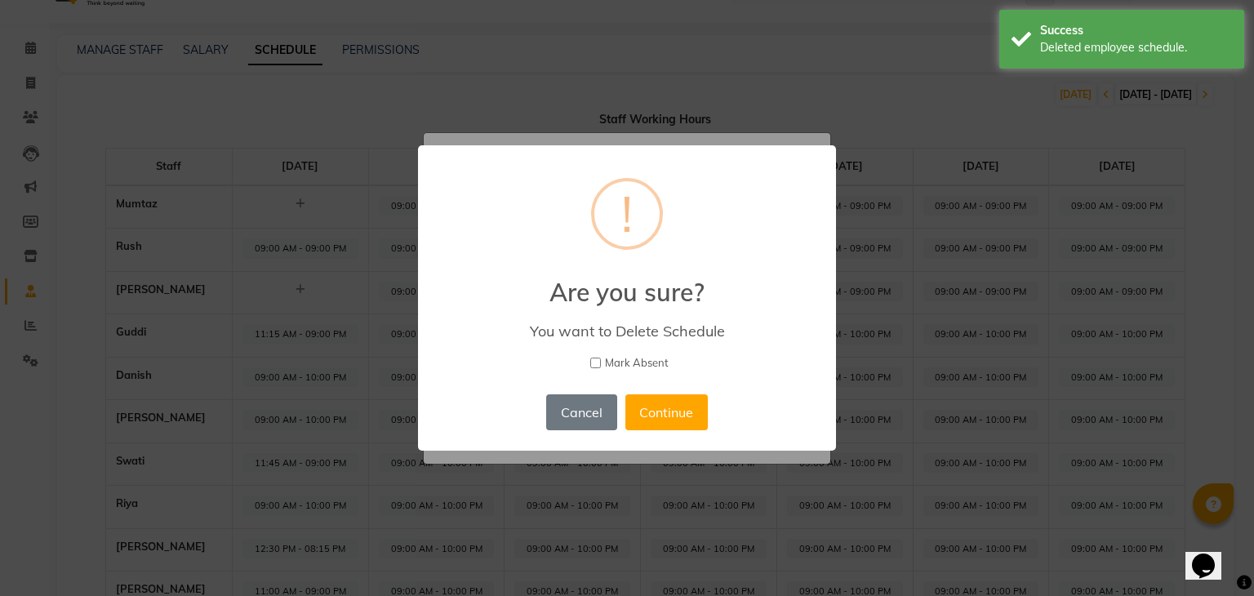
click at [602, 363] on label "Mark Absent" at bounding box center [627, 363] width 376 height 16
click at [601, 363] on input "Mark Absent" at bounding box center [595, 363] width 11 height 11
checkbox input "true"
click at [654, 392] on div "Cancel No Continue" at bounding box center [626, 412] width 169 height 44
click at [656, 412] on button "Continue" at bounding box center [666, 412] width 82 height 36
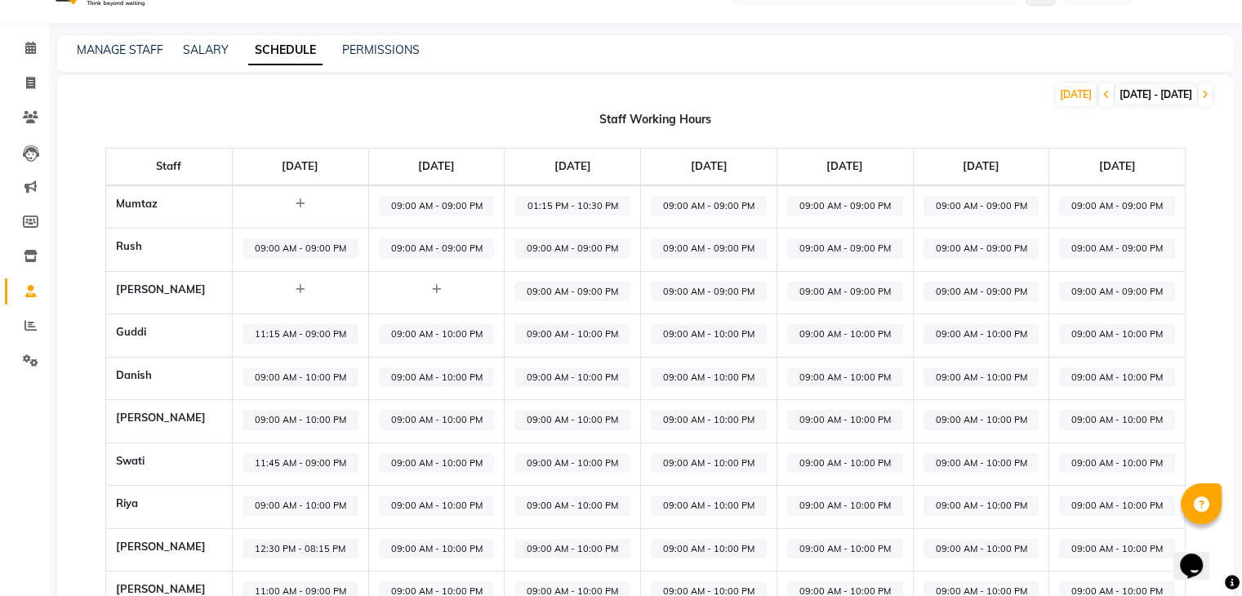
click at [242, 336] on span "11:15 AM - 09:00 PM" at bounding box center [300, 334] width 116 height 20
select select "11:15 AM"
select select "09:00 PM"
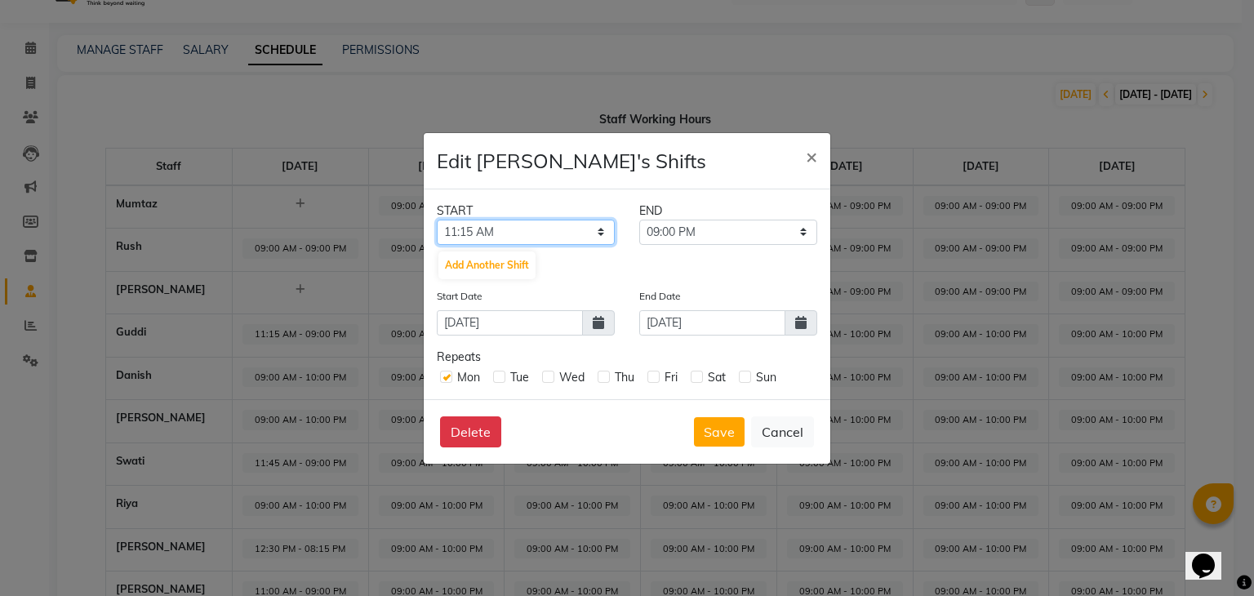
click at [605, 233] on select "12:00 AM 12:15 AM 12:30 AM 12:45 AM 01:00 AM 01:15 AM 01:30 AM 01:45 AM 02:00 A…" at bounding box center [526, 232] width 178 height 25
click at [437, 220] on select "12:00 AM 12:15 AM 12:30 AM 12:45 AM 01:00 AM 01:15 AM 01:30 AM 01:45 AM 02:00 A…" at bounding box center [526, 232] width 178 height 25
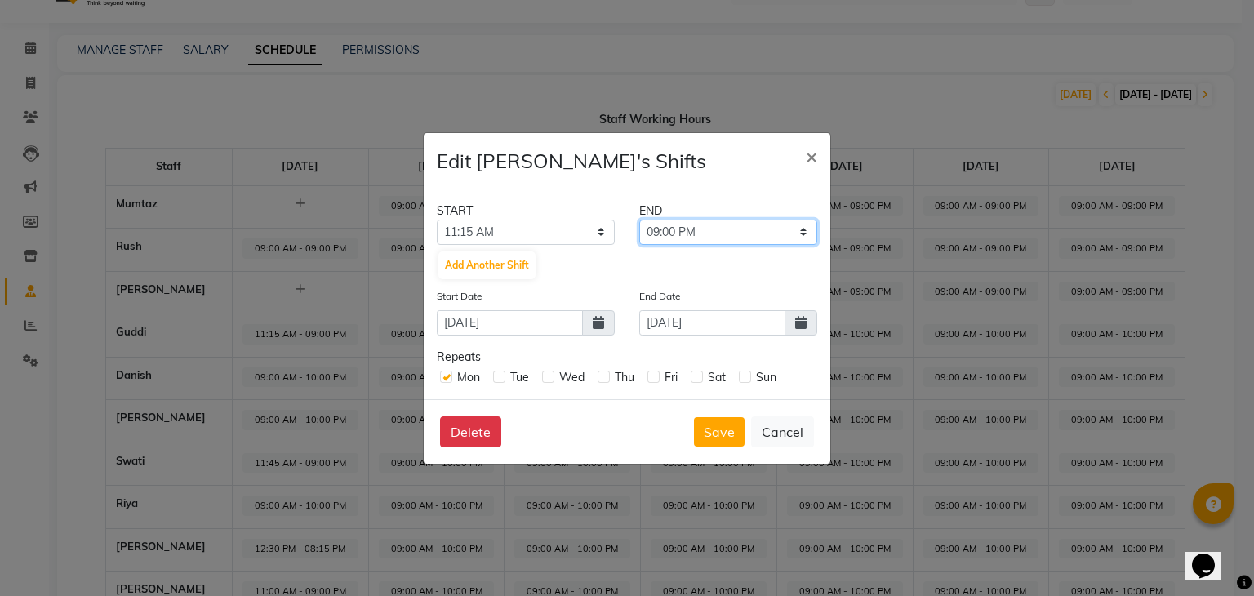
click at [789, 238] on select "11:30 AM 11:45 AM 12:00 PM 12:15 PM 12:30 PM 12:45 PM 01:00 PM 01:15 PM 01:30 P…" at bounding box center [728, 232] width 178 height 25
click at [639, 220] on select "11:30 AM 11:45 AM 12:00 PM 12:15 PM 12:30 PM 12:45 PM 01:00 PM 01:15 PM 01:30 P…" at bounding box center [728, 232] width 178 height 25
click at [720, 444] on button "Save" at bounding box center [719, 431] width 51 height 29
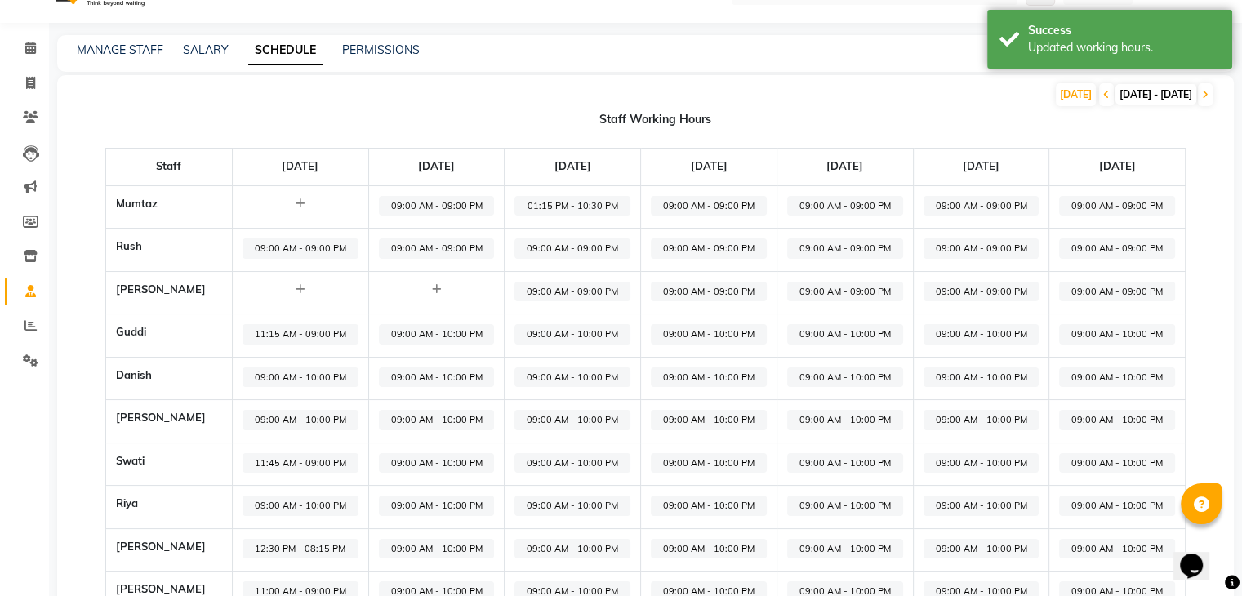
click at [287, 336] on span "11:15 AM - 09:00 PM" at bounding box center [300, 334] width 116 height 20
select select "11:15 AM"
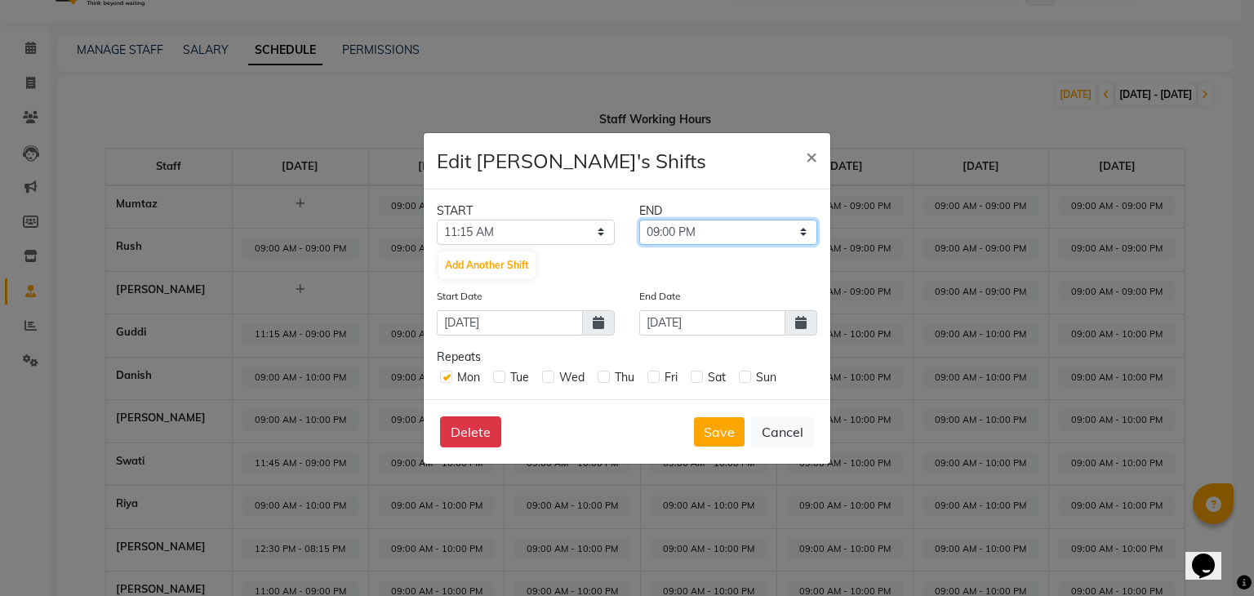
click at [685, 242] on select "11:30 AM 11:45 AM 12:00 PM 12:15 PM 12:30 PM 12:45 PM 01:00 PM 01:15 PM 01:30 P…" at bounding box center [728, 232] width 178 height 25
select select "08:45 PM"
click at [639, 220] on select "11:30 AM 11:45 AM 12:00 PM 12:15 PM 12:30 PM 12:45 PM 01:00 PM 01:15 PM 01:30 P…" at bounding box center [728, 232] width 178 height 25
click at [718, 438] on button "Save" at bounding box center [719, 431] width 51 height 29
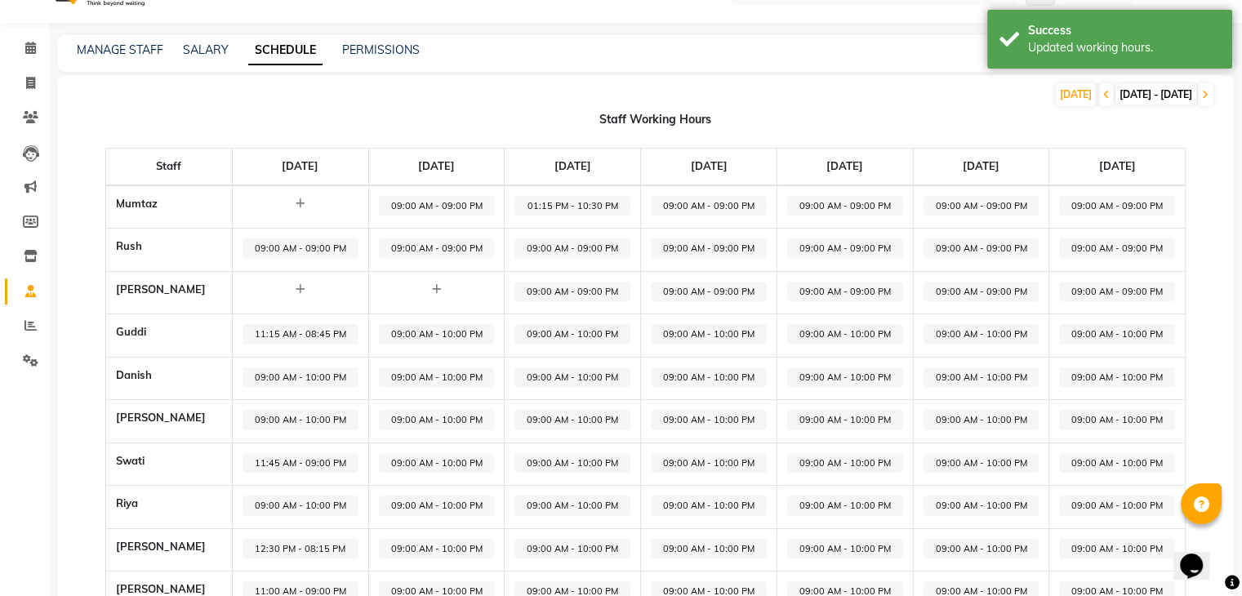
click at [379, 332] on span "09:00 AM - 10:00 PM" at bounding box center [437, 334] width 116 height 20
select select "09:00 AM"
select select "10:00 PM"
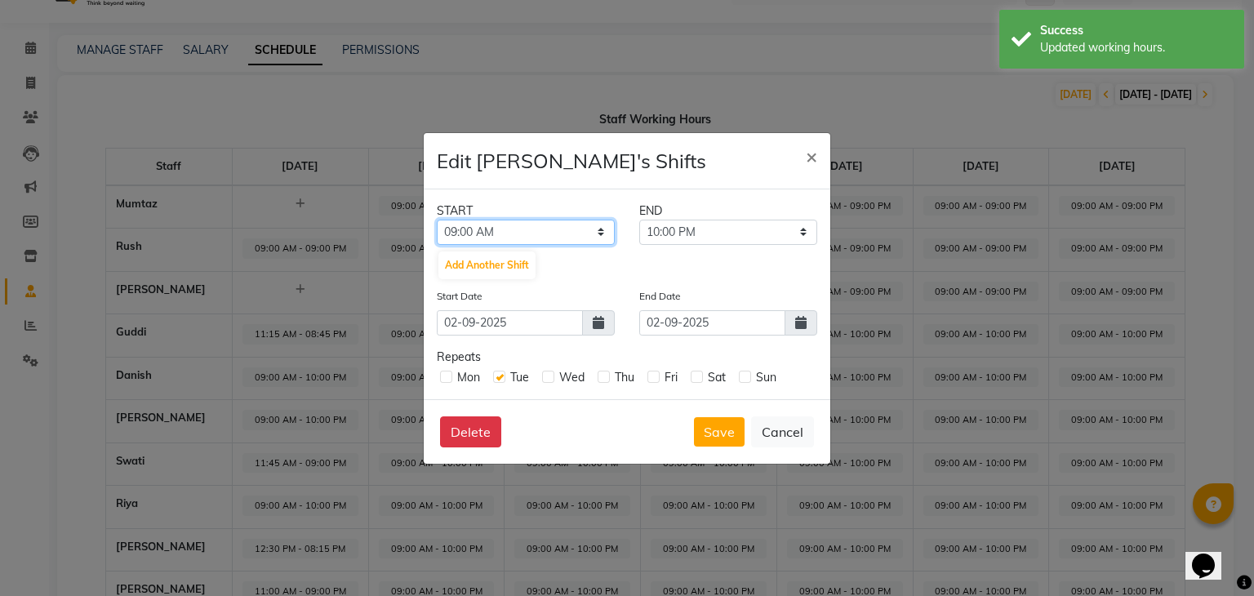
click at [603, 225] on select "12:00 AM 12:15 AM 12:30 AM 12:45 AM 01:00 AM 01:15 AM 01:30 AM 01:45 AM 02:00 A…" at bounding box center [526, 232] width 178 height 25
select select "11:15 AM"
click at [437, 220] on select "12:00 AM 12:15 AM 12:30 AM 12:45 AM 01:00 AM 01:15 AM 01:30 AM 01:45 AM 02:00 A…" at bounding box center [526, 232] width 178 height 25
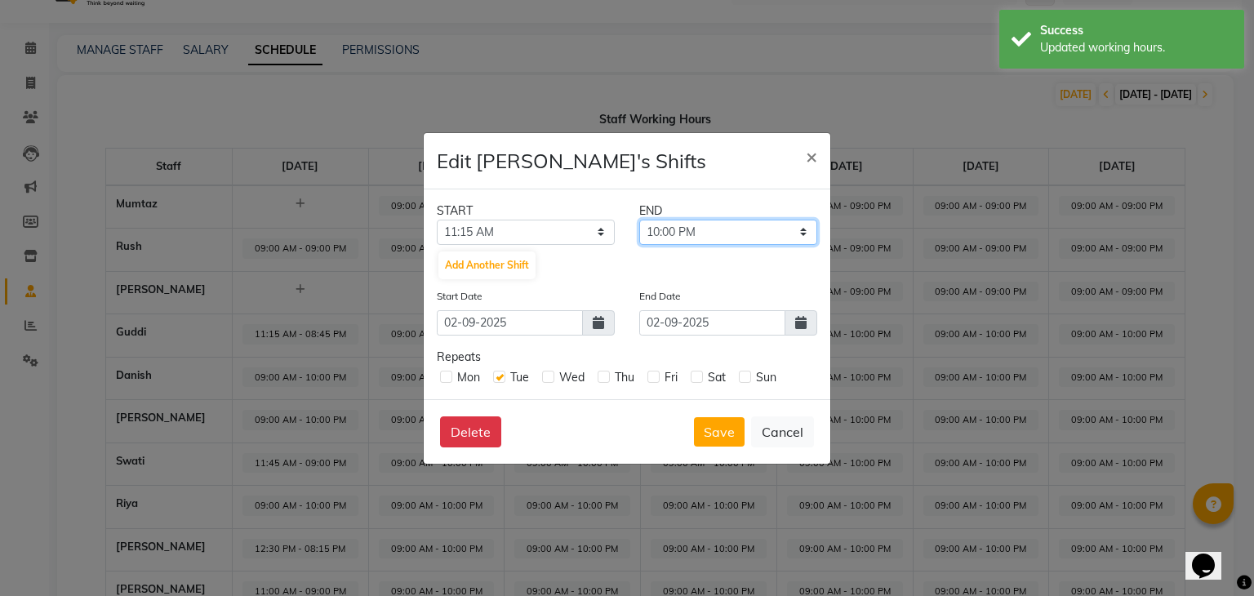
click at [692, 229] on select "11:30 AM 11:45 AM 12:00 PM 12:15 PM 12:30 PM 12:45 PM 01:00 PM 01:15 PM 01:30 P…" at bounding box center [728, 232] width 178 height 25
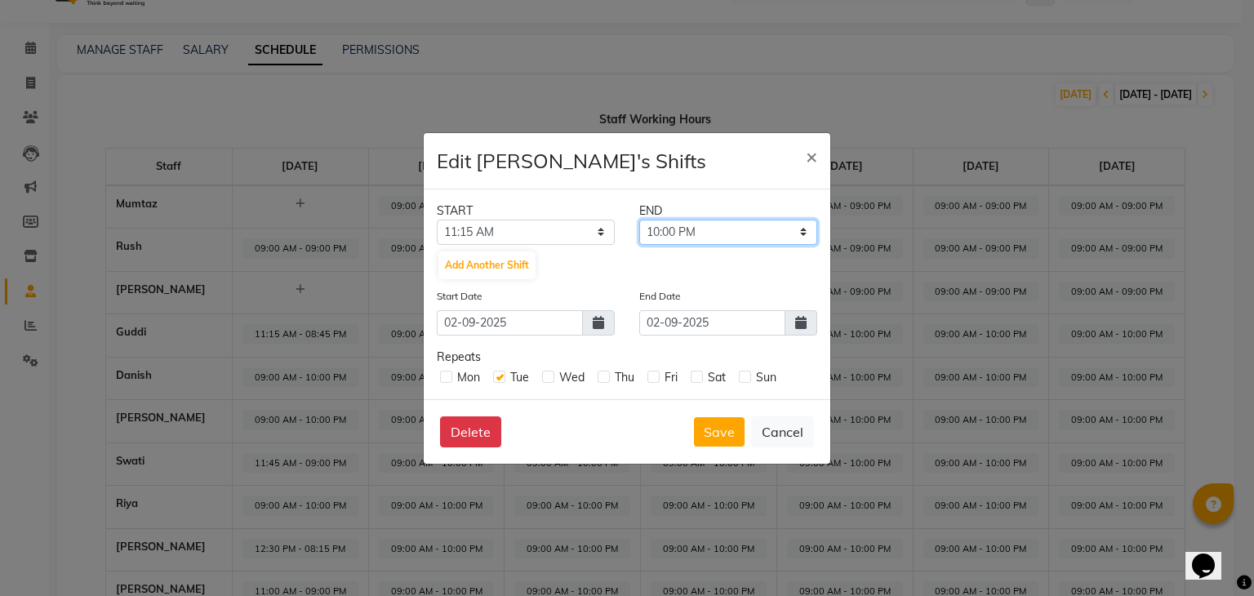
select select "09:00 PM"
click at [639, 220] on select "11:30 AM 11:45 AM 12:00 PM 12:15 PM 12:30 PM 12:45 PM 01:00 PM 01:15 PM 01:30 P…" at bounding box center [728, 232] width 178 height 25
click at [732, 425] on button "Save" at bounding box center [719, 431] width 51 height 29
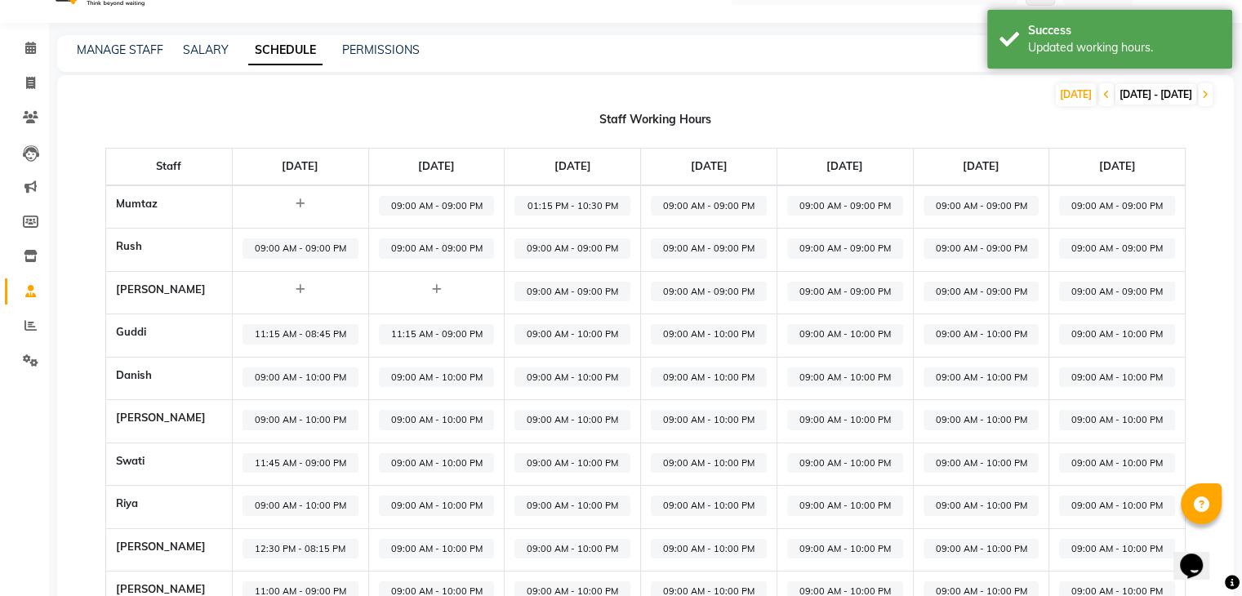
click at [514, 325] on span "09:00 AM - 10:00 PM" at bounding box center [572, 334] width 116 height 20
select select "09:00 AM"
select select "10:00 PM"
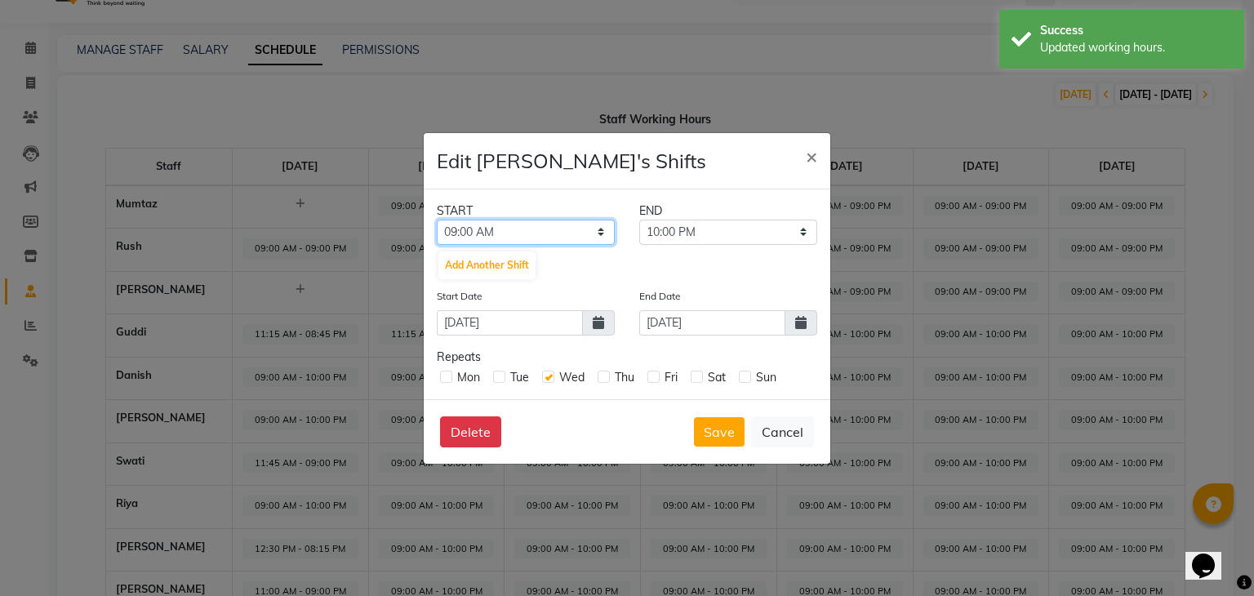
click at [598, 235] on select "12:00 AM 12:15 AM 12:30 AM 12:45 AM 01:00 AM 01:15 AM 01:30 AM 01:45 AM 02:00 A…" at bounding box center [526, 232] width 178 height 25
select select "11:15 AM"
click at [437, 220] on select "12:00 AM 12:15 AM 12:30 AM 12:45 AM 01:00 AM 01:15 AM 01:30 AM 01:45 AM 02:00 A…" at bounding box center [526, 232] width 178 height 25
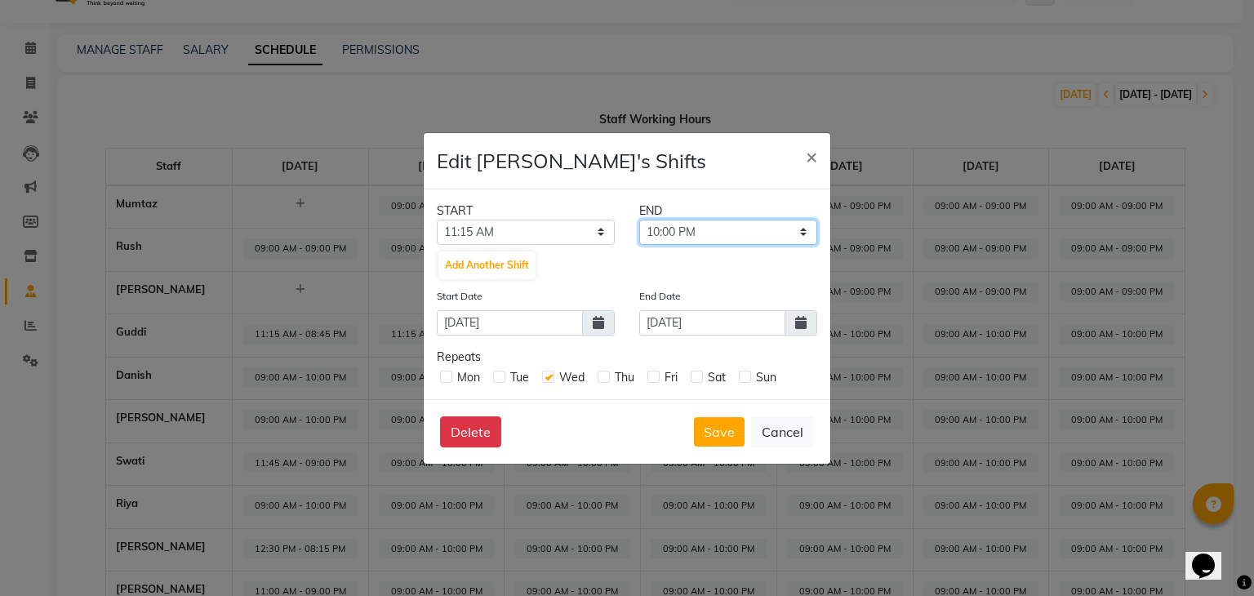
click at [763, 236] on select "11:30 AM 11:45 AM 12:00 PM 12:15 PM 12:30 PM 12:45 PM 01:00 PM 01:15 PM 01:30 P…" at bounding box center [728, 232] width 178 height 25
select select "09:00 PM"
click at [639, 220] on select "11:30 AM 11:45 AM 12:00 PM 12:15 PM 12:30 PM 12:45 PM 01:00 PM 01:15 PM 01:30 P…" at bounding box center [728, 232] width 178 height 25
click at [735, 429] on button "Save" at bounding box center [719, 431] width 51 height 29
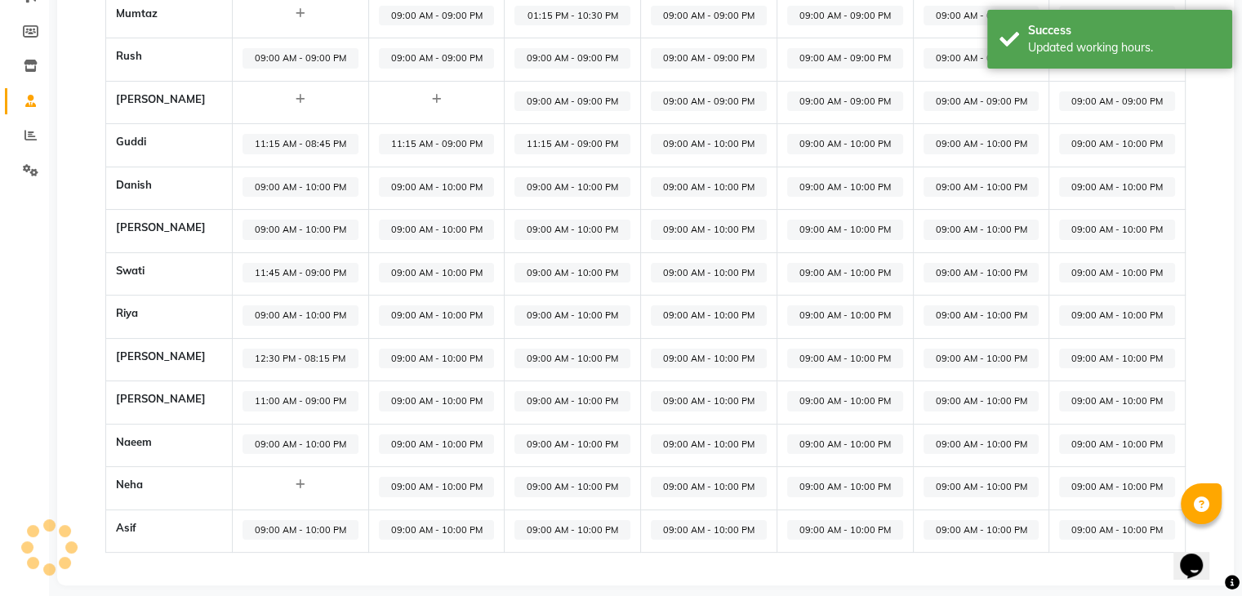
scroll to position [238, 0]
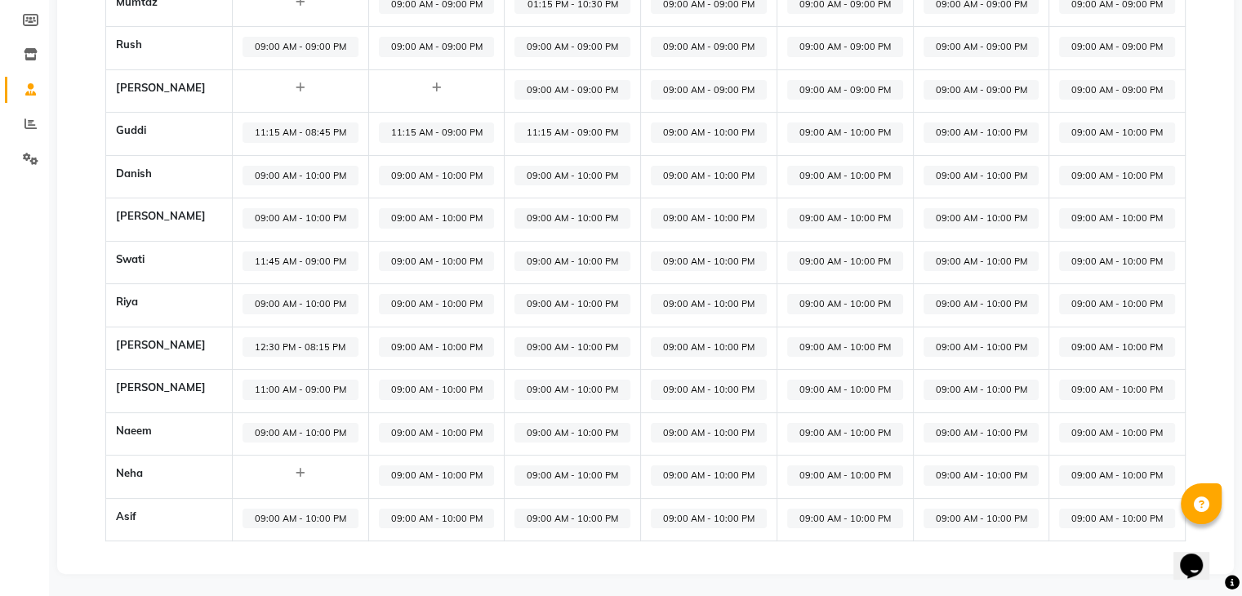
click at [403, 387] on span "09:00 AM - 10:00 PM" at bounding box center [437, 390] width 116 height 20
select select "09:00 AM"
select select "10:00 PM"
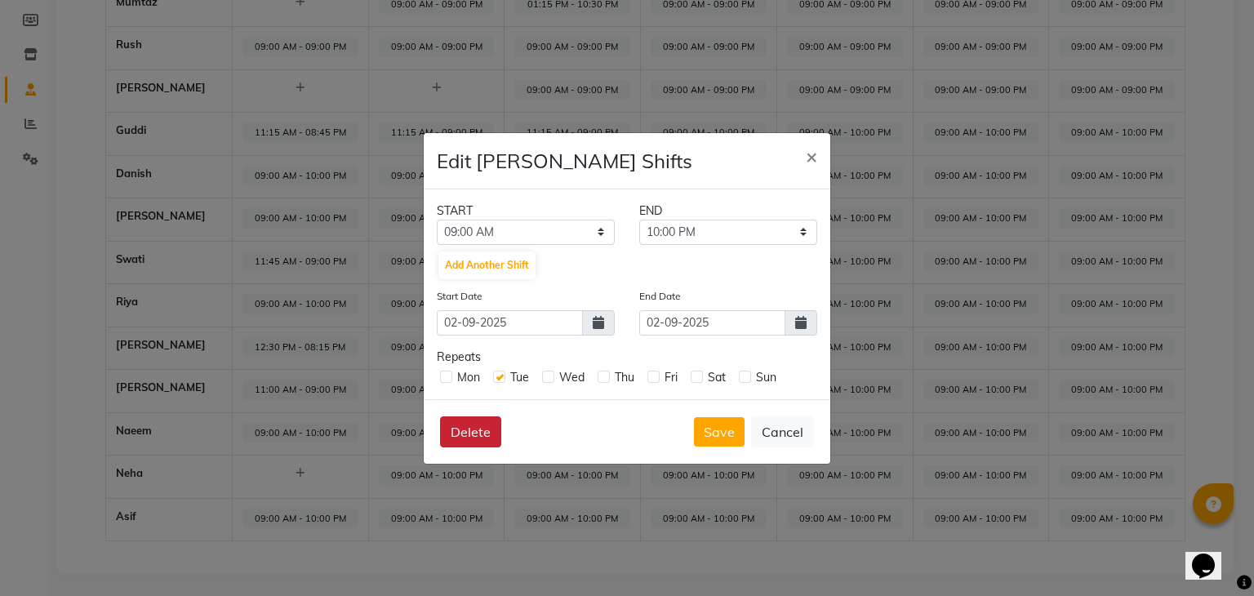
click at [477, 427] on button "Delete" at bounding box center [470, 431] width 61 height 31
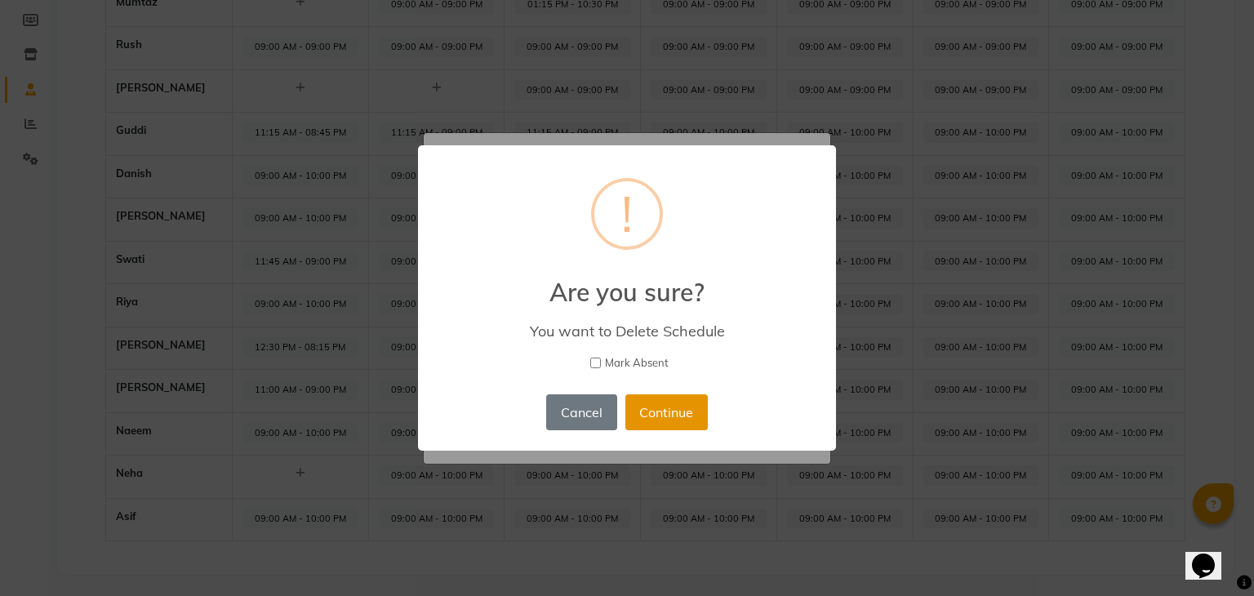
click at [653, 404] on button "Continue" at bounding box center [666, 412] width 82 height 36
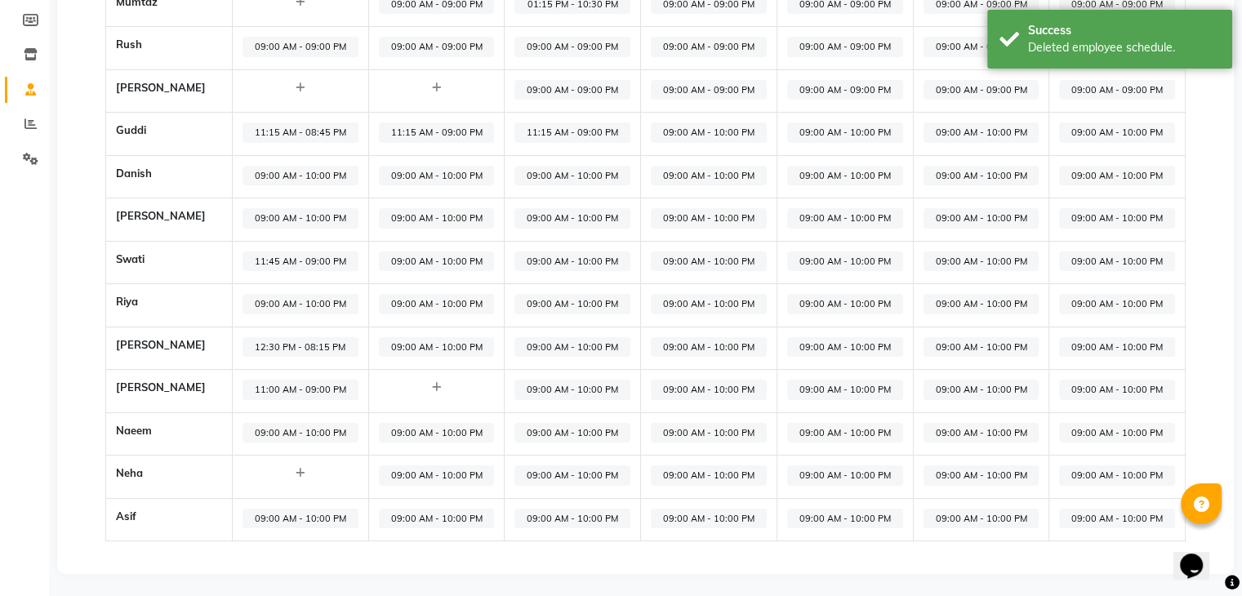
click at [514, 383] on span "09:00 AM - 10:00 PM" at bounding box center [572, 390] width 116 height 20
select select "09:00 AM"
select select "10:00 PM"
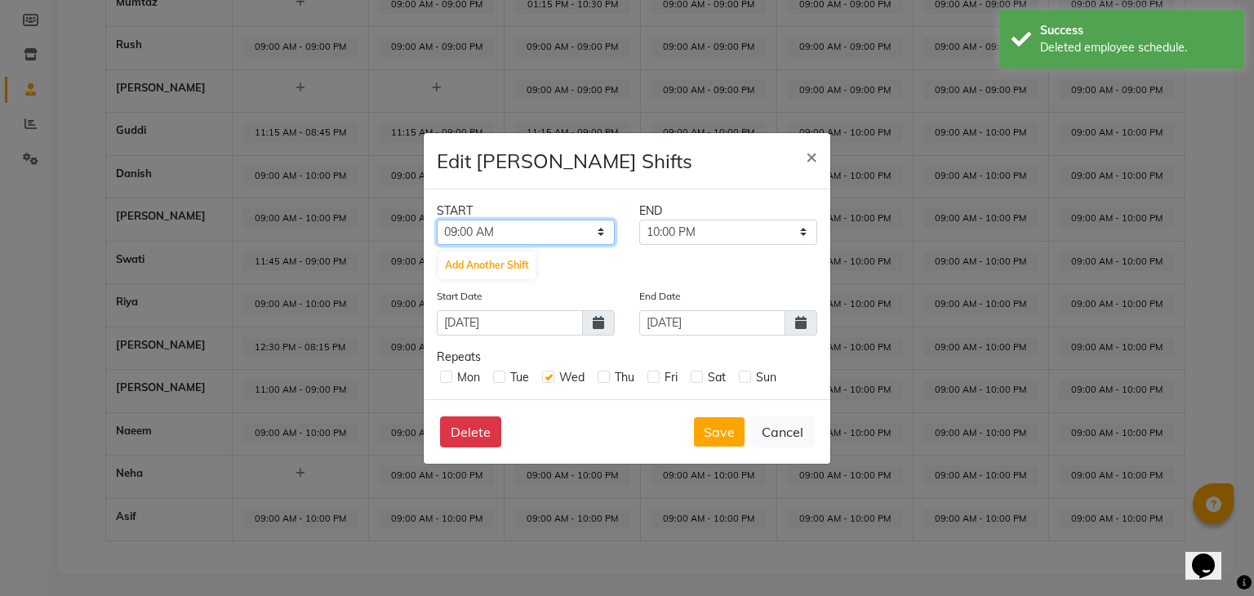
click at [591, 228] on select "12:00 AM 12:15 AM 12:30 AM 12:45 AM 01:00 AM 01:15 AM 01:30 AM 01:45 AM 02:00 A…" at bounding box center [526, 232] width 178 height 25
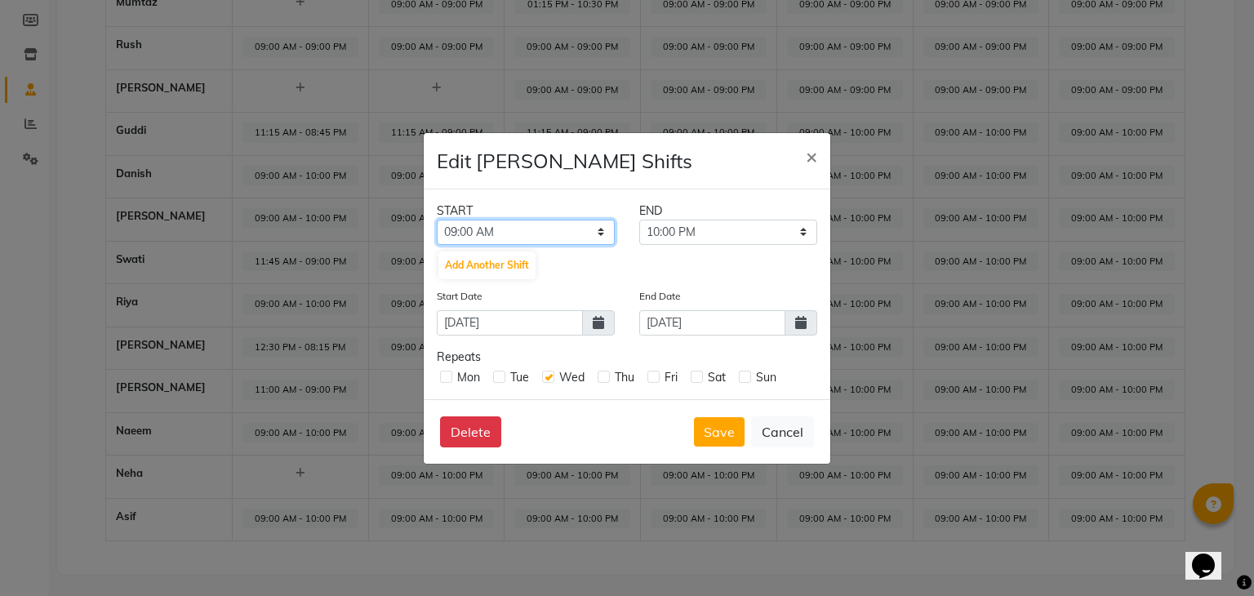
select select "11:30 AM"
click at [437, 220] on select "12:00 AM 12:15 AM 12:30 AM 12:45 AM 01:00 AM 01:15 AM 01:30 AM 01:45 AM 02:00 A…" at bounding box center [526, 232] width 178 height 25
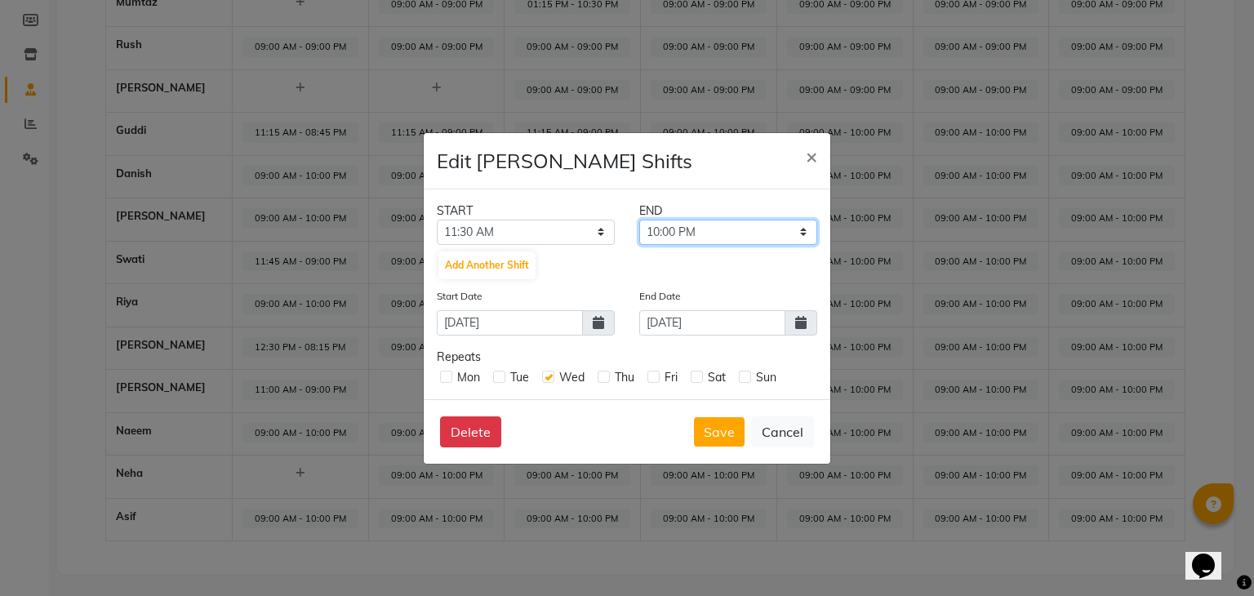
click at [717, 243] on select "11:45 AM 12:00 PM 12:15 PM 12:30 PM 12:45 PM 01:00 PM 01:15 PM 01:30 PM 01:45 P…" at bounding box center [728, 232] width 178 height 25
select select "09:00 PM"
click at [639, 220] on select "11:45 AM 12:00 PM 12:15 PM 12:30 PM 12:45 PM 01:00 PM 01:15 PM 01:30 PM 01:45 P…" at bounding box center [728, 232] width 178 height 25
click at [709, 425] on button "Save" at bounding box center [719, 431] width 51 height 29
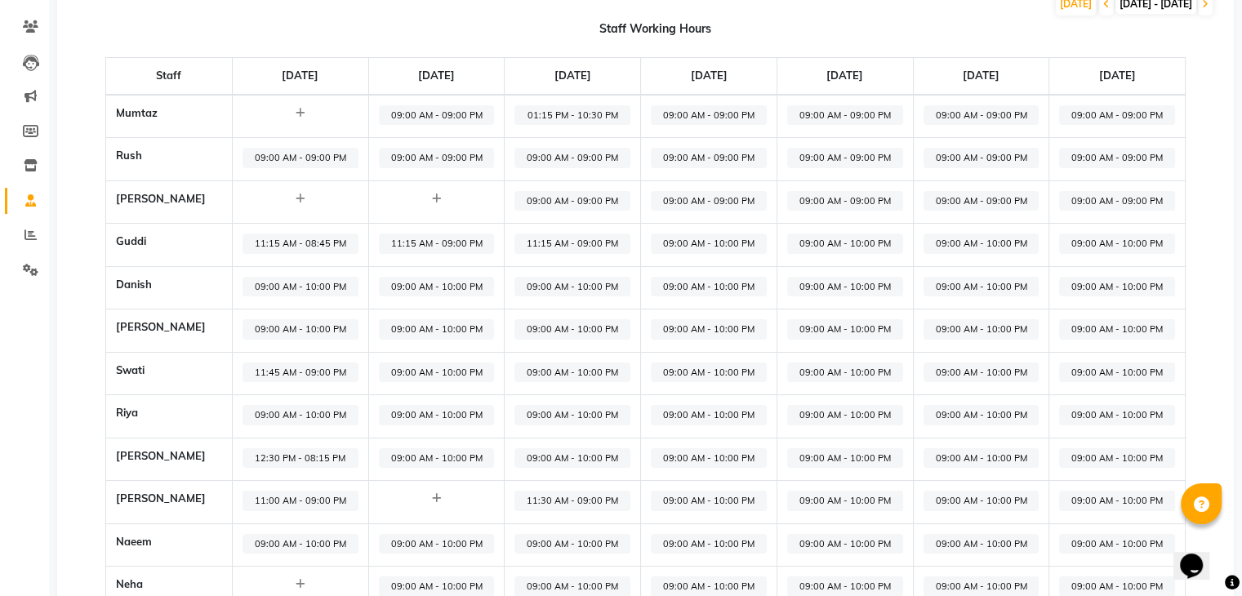
scroll to position [127, 0]
click at [429, 449] on span "09:00 AM - 10:00 PM" at bounding box center [437, 457] width 116 height 20
select select "09:00 AM"
select select "10:00 PM"
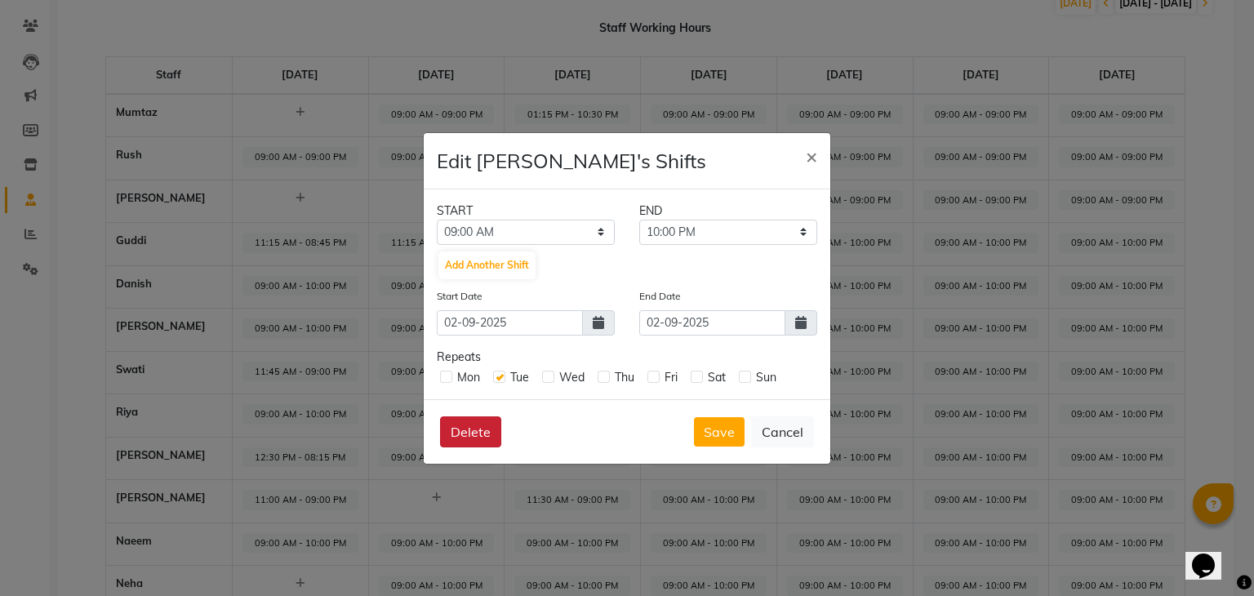
click at [486, 438] on button "Delete" at bounding box center [470, 431] width 61 height 31
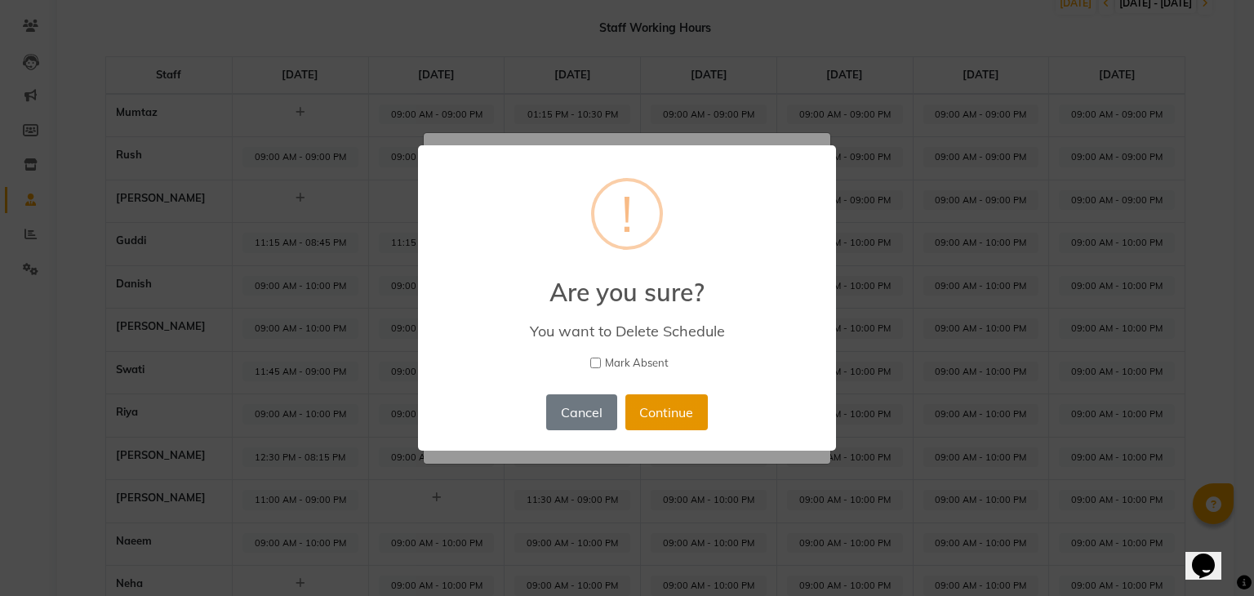
click at [667, 400] on button "Continue" at bounding box center [666, 412] width 82 height 36
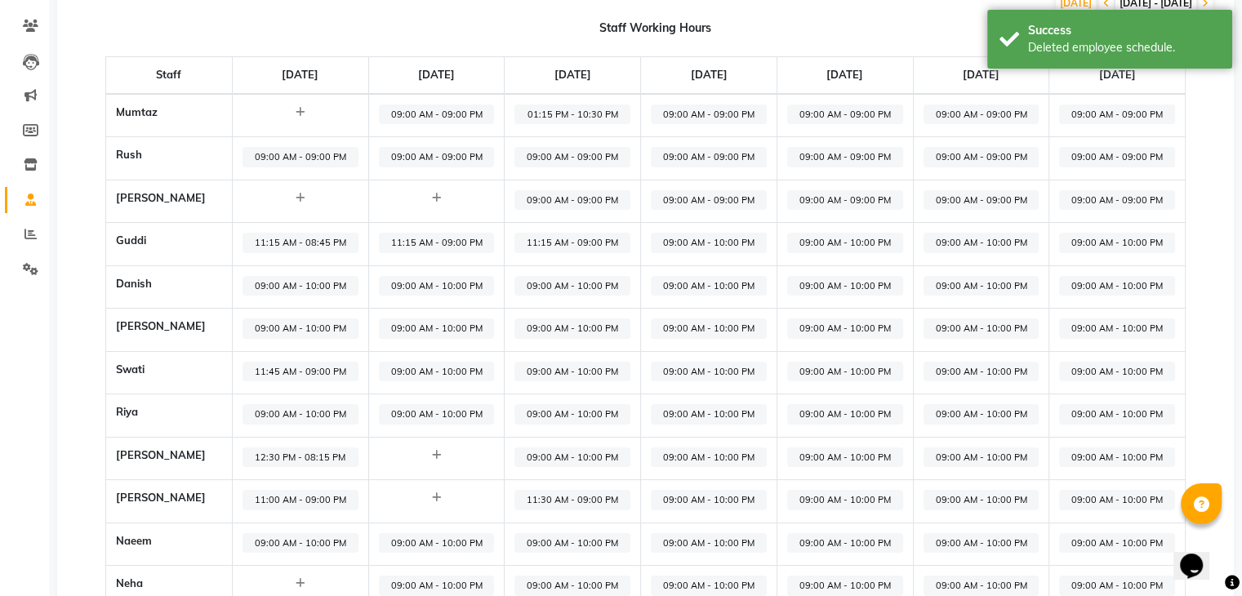
click at [519, 455] on span "09:00 AM - 10:00 PM" at bounding box center [572, 457] width 116 height 20
select select "09:00 AM"
select select "10:00 PM"
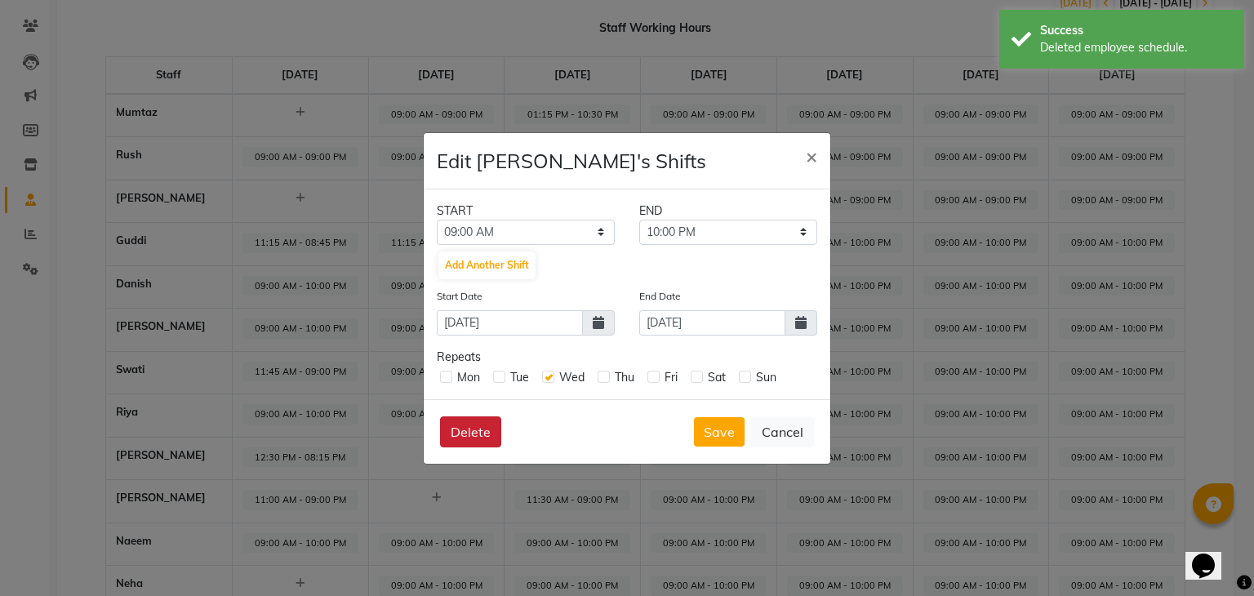
click at [460, 437] on button "Delete" at bounding box center [470, 431] width 61 height 31
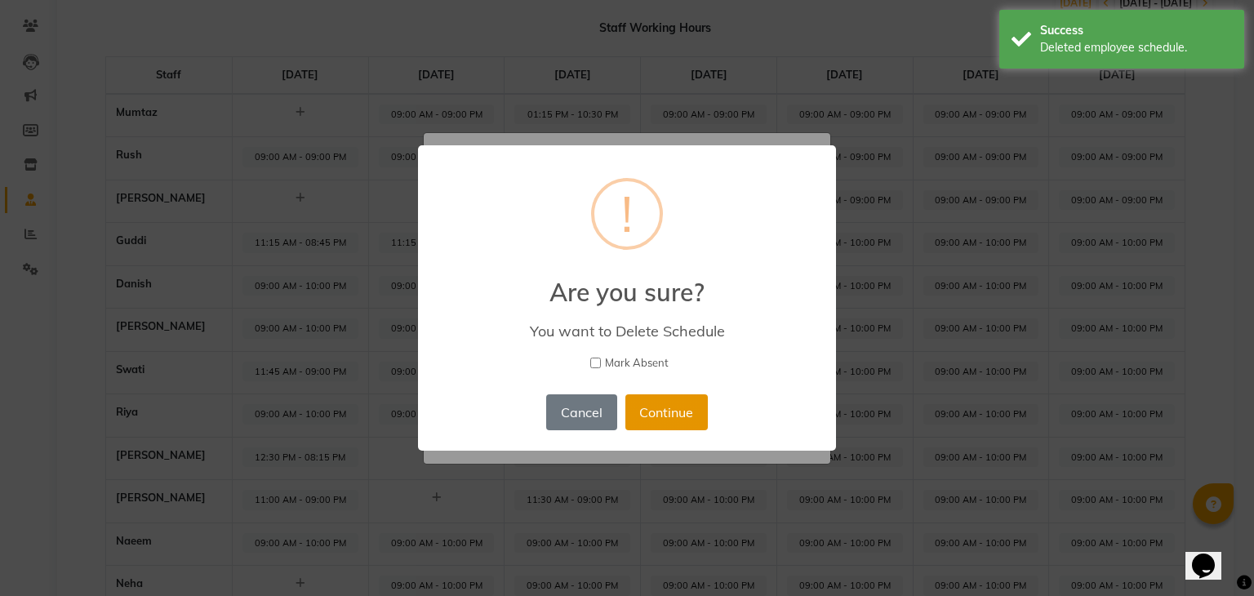
click at [640, 419] on button "Continue" at bounding box center [666, 412] width 82 height 36
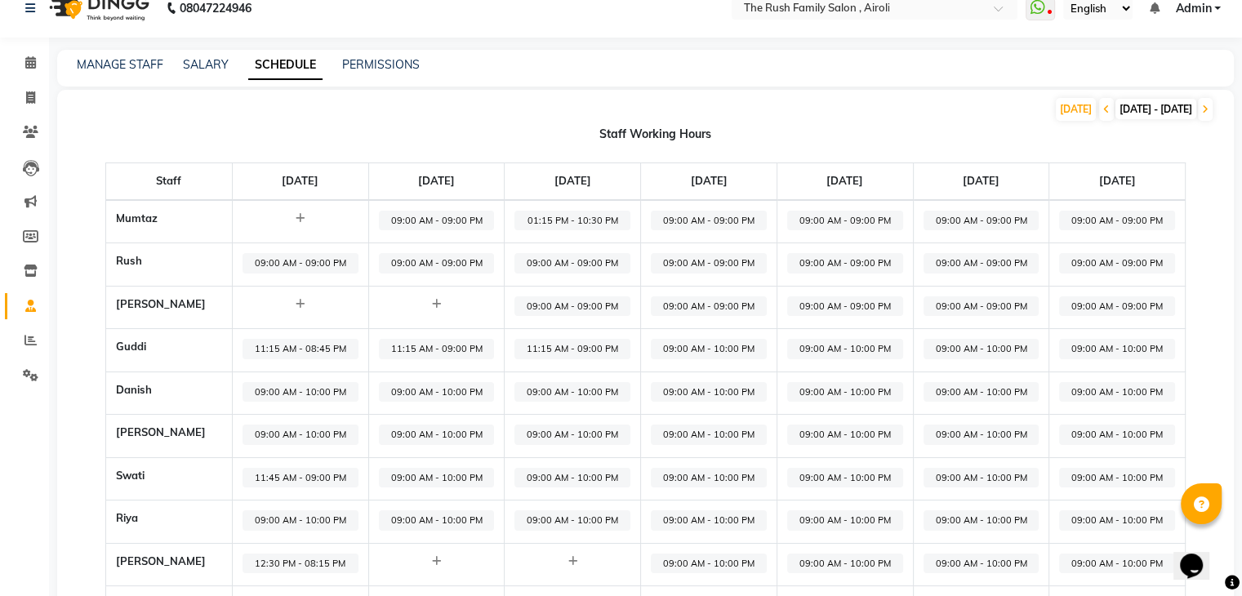
scroll to position [23, 0]
